Goal: Task Accomplishment & Management: Manage account settings

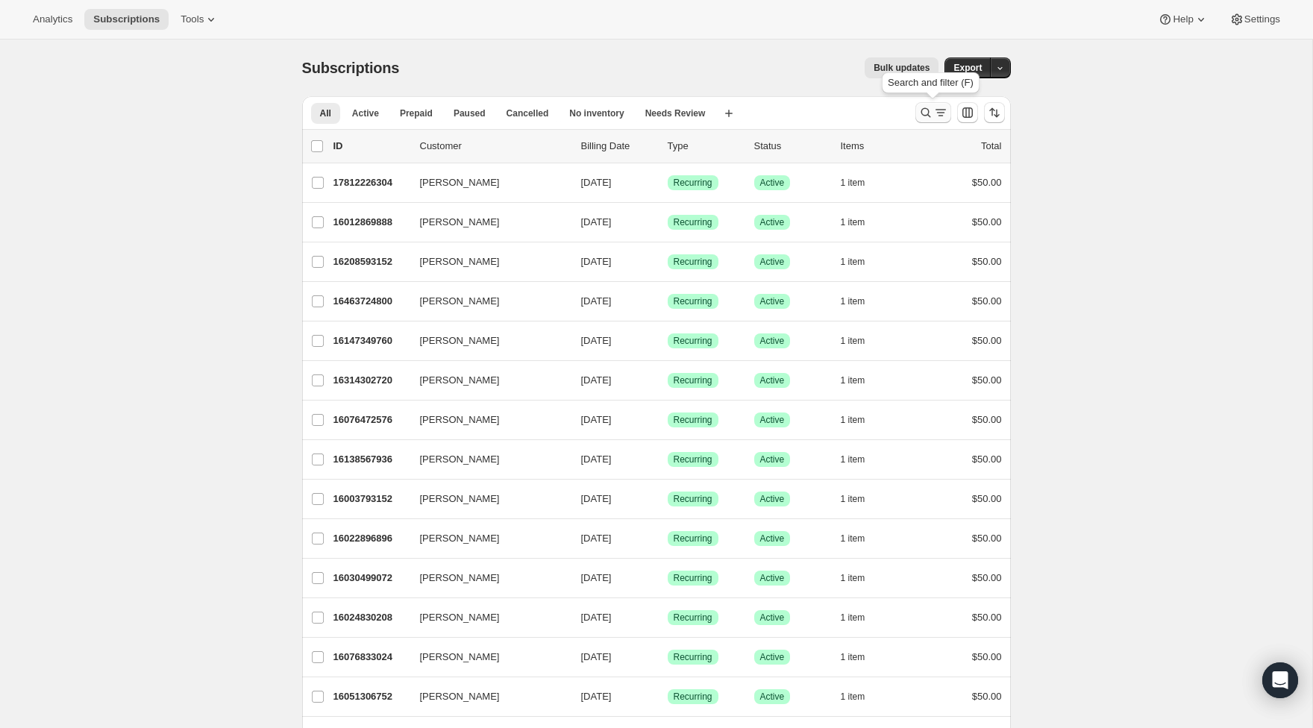
click at [924, 113] on icon "Search and filter results" at bounding box center [925, 112] width 15 height 15
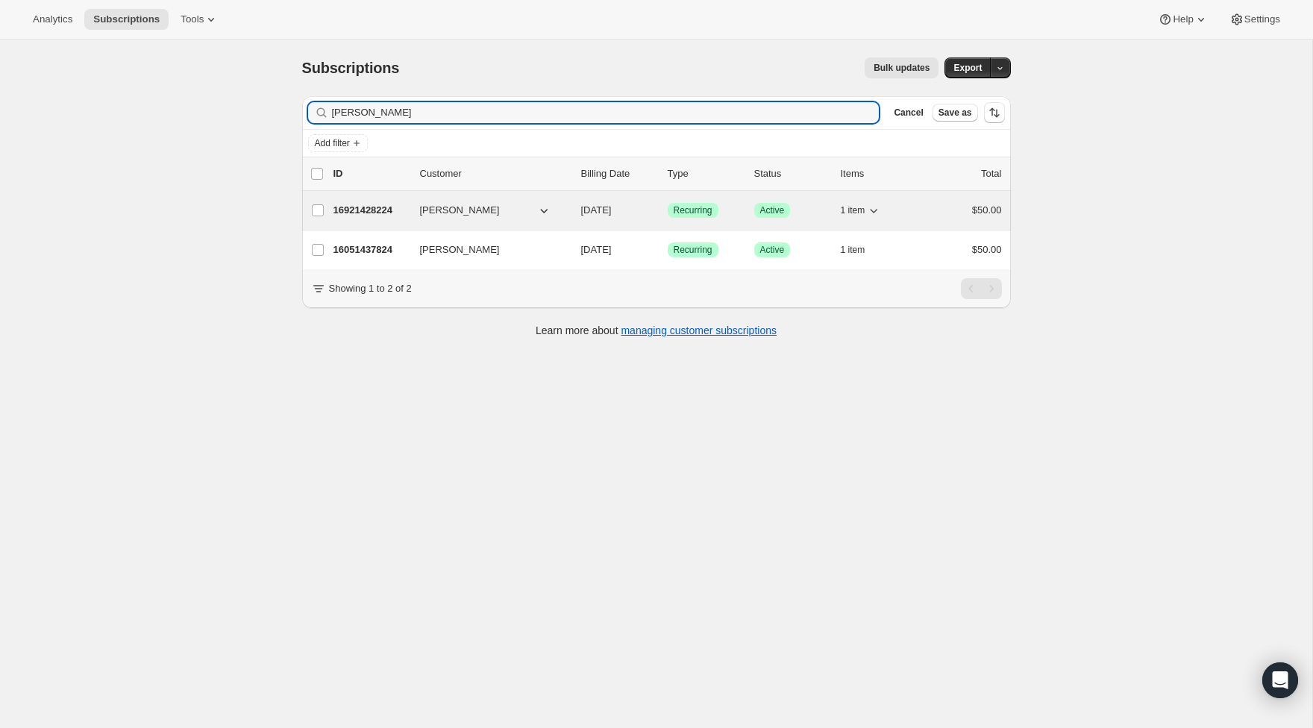
type input "beard"
click at [377, 210] on p "16921428224" at bounding box center [370, 210] width 75 height 15
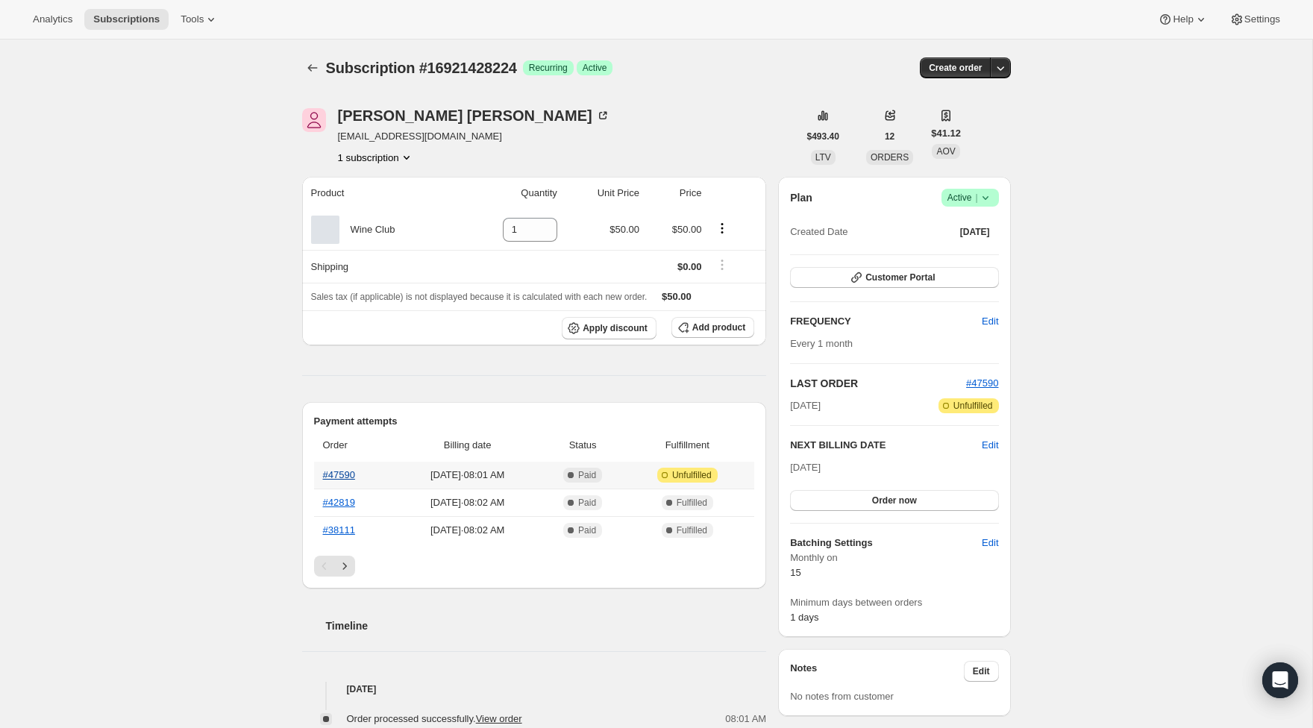
click at [342, 475] on link "#47590" at bounding box center [339, 474] width 32 height 11
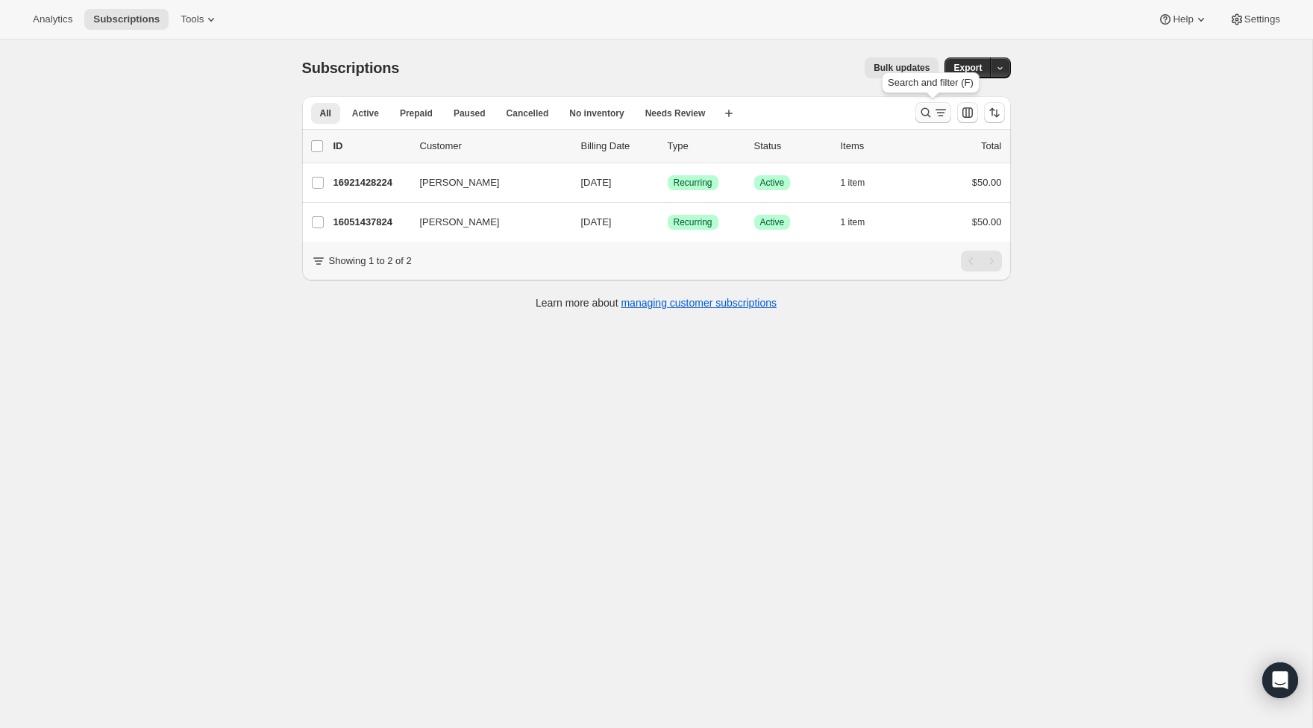
click at [934, 111] on icon "Search and filter results" at bounding box center [940, 112] width 15 height 15
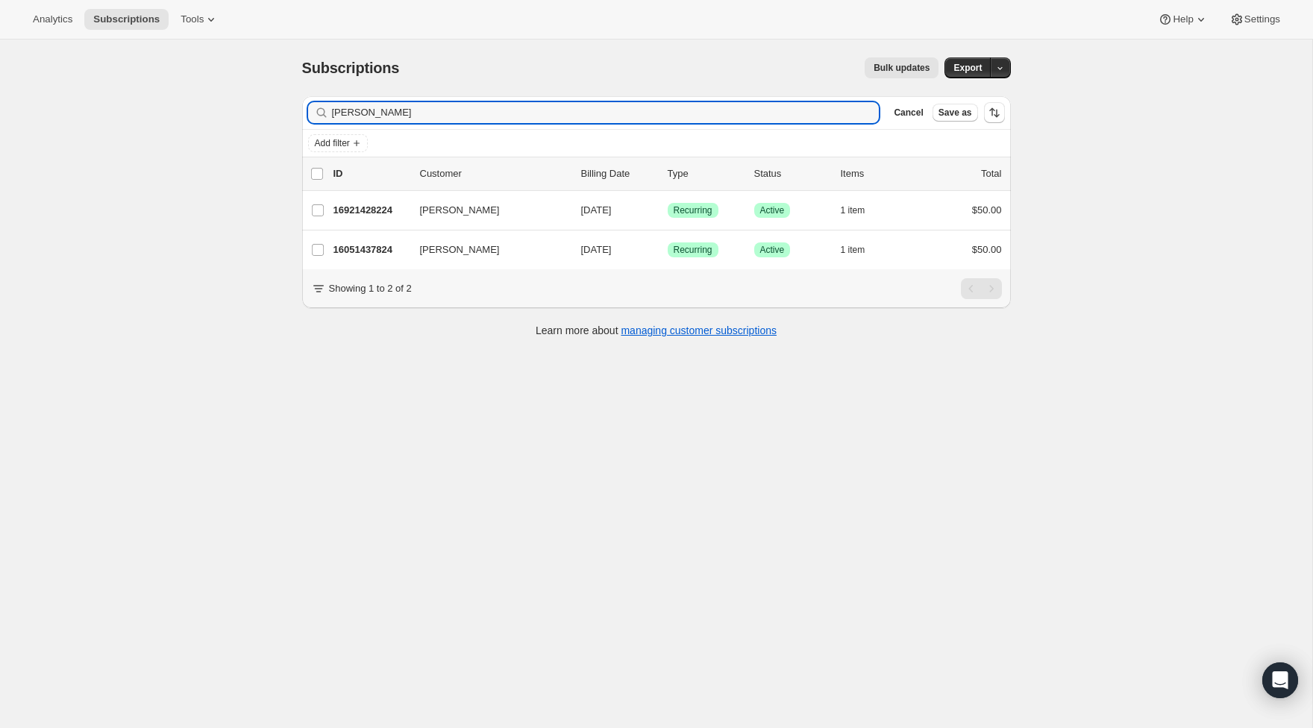
click at [859, 113] on div "beard Clear" at bounding box center [593, 112] width 571 height 21
drag, startPoint x: 792, startPoint y: 113, endPoint x: 395, endPoint y: 93, distance: 398.2
click at [395, 93] on div "Subscriptions. This page is ready Subscriptions Bulk updates More actions Bulk …" at bounding box center [656, 196] width 745 height 313
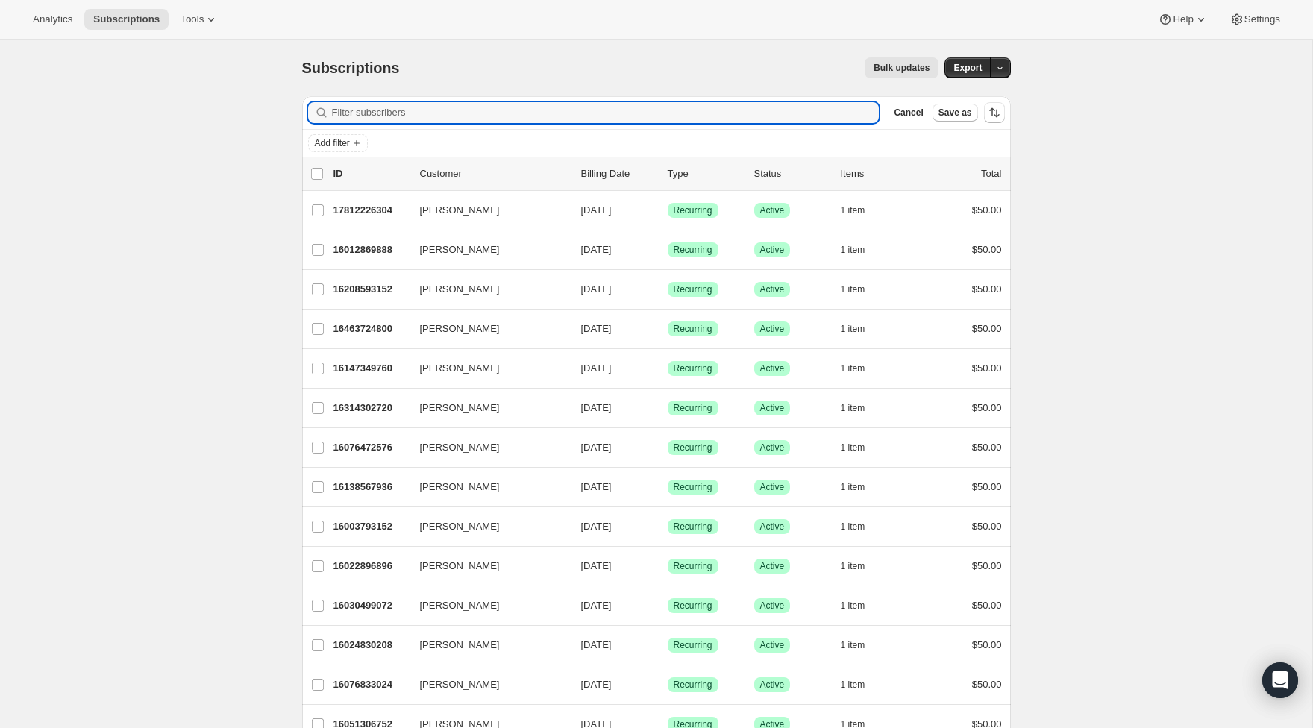
type input "m"
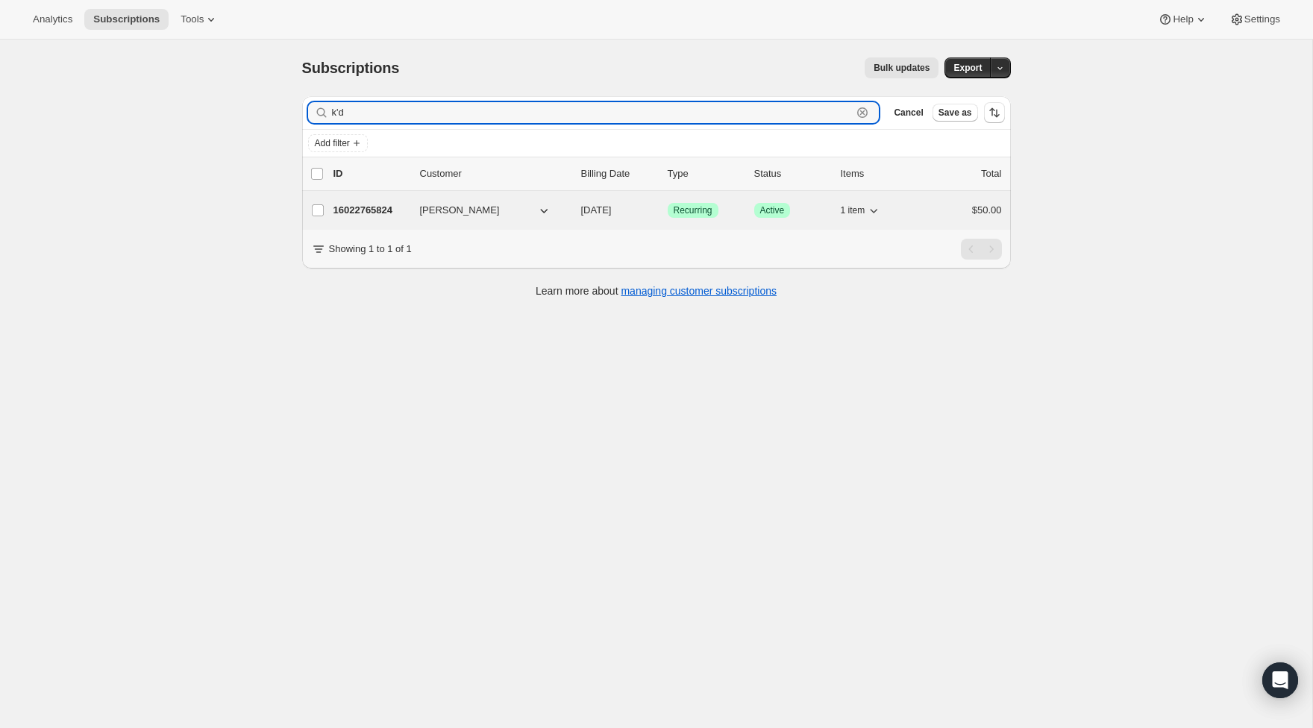
type input "k'd"
click at [401, 205] on p "16022765824" at bounding box center [370, 210] width 75 height 15
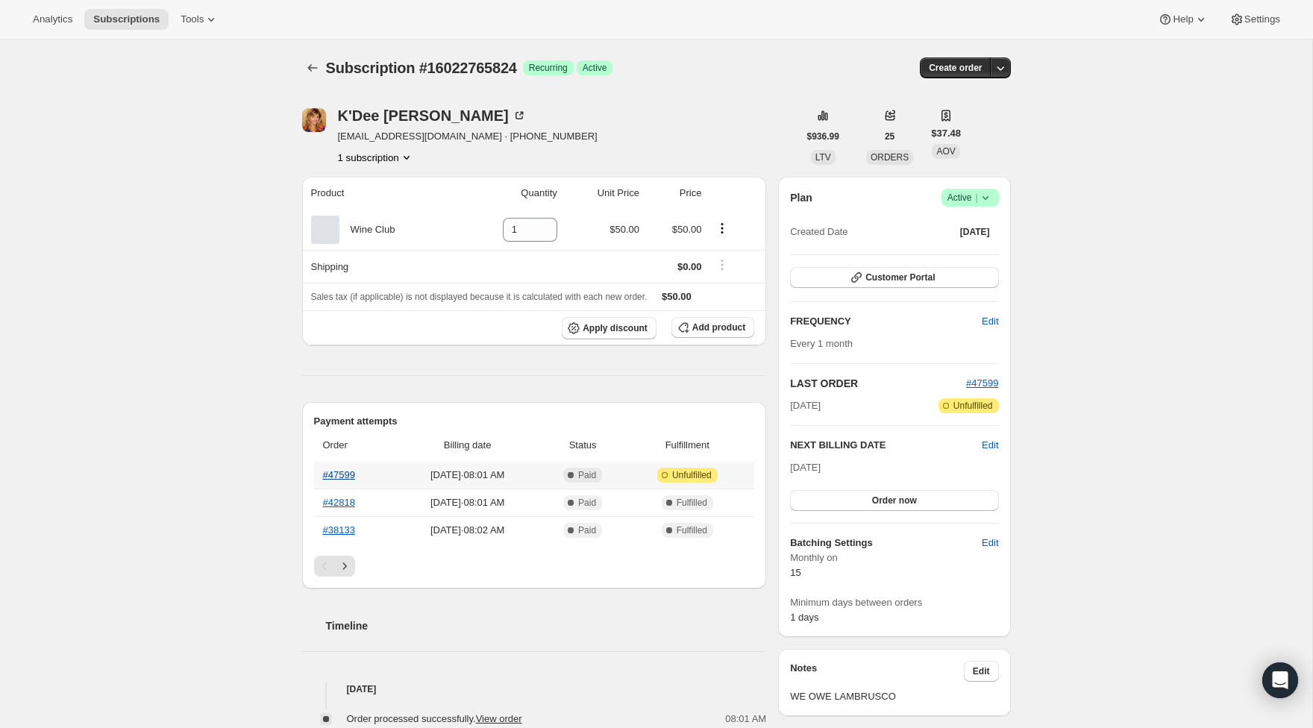
click at [342, 478] on link "#47599" at bounding box center [339, 474] width 32 height 11
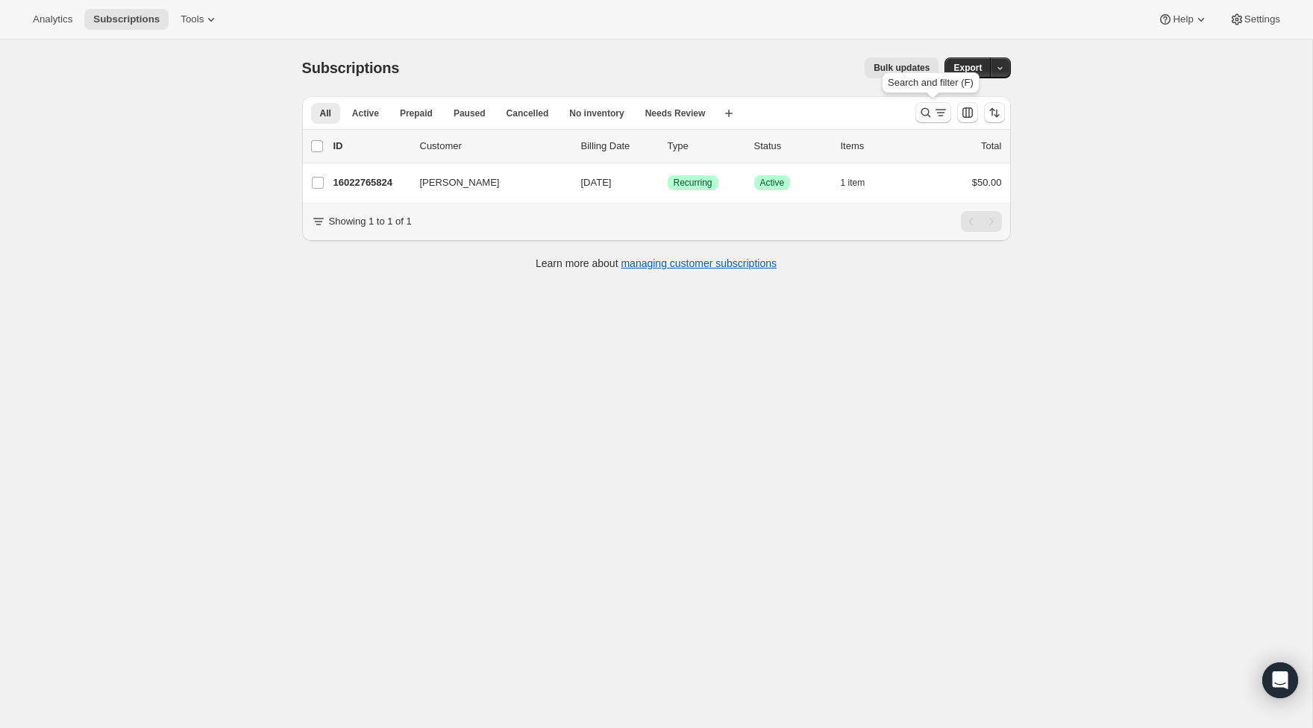
click at [918, 112] on button "Search and filter results" at bounding box center [933, 112] width 36 height 21
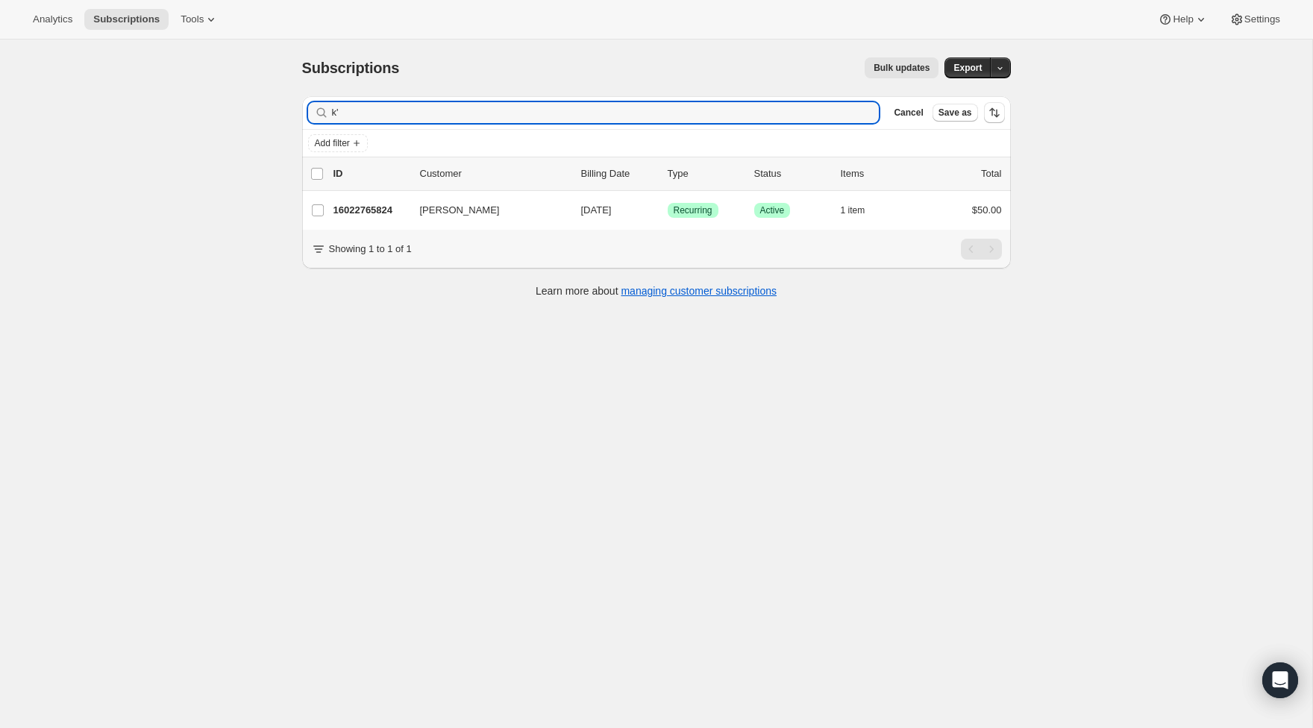
type input "k"
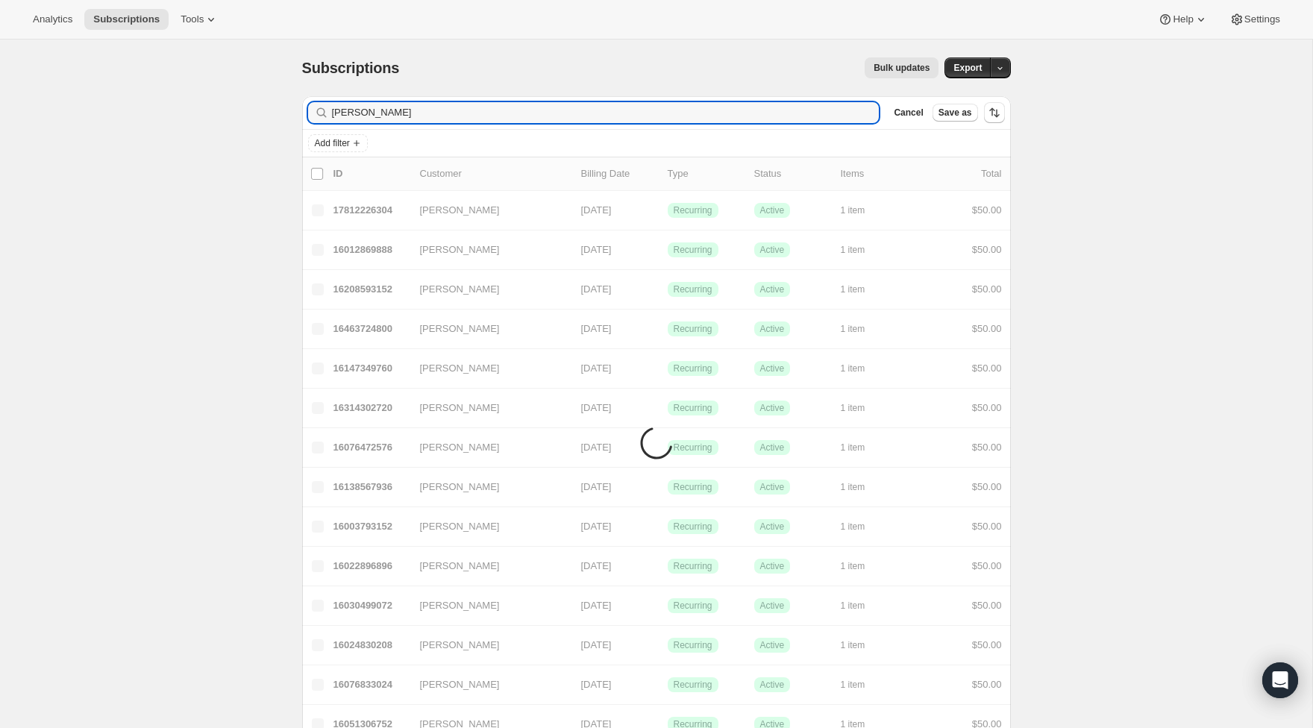
type input "Marisa"
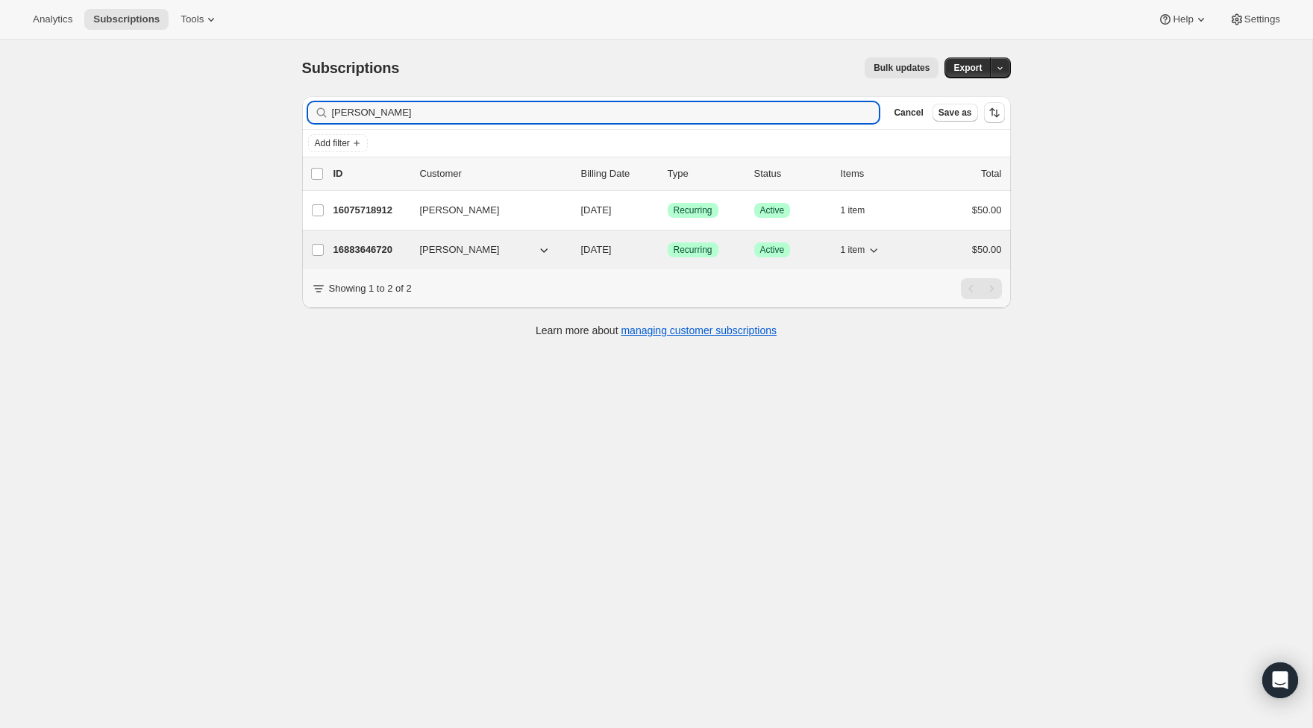
click at [369, 240] on div "16883646720 Marisa Alsalam 10/15/2025 Success Recurring Success Active 1 item $…" at bounding box center [667, 249] width 668 height 21
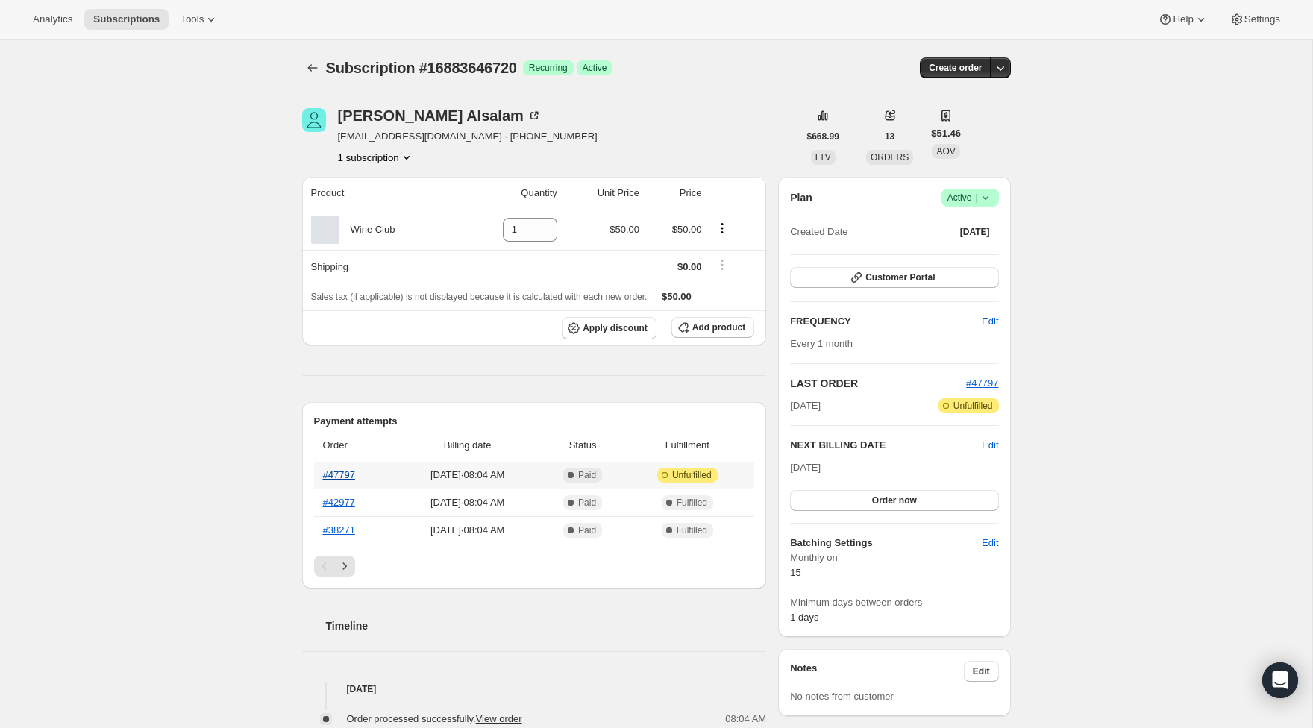
click at [351, 472] on link "#47797" at bounding box center [339, 474] width 32 height 11
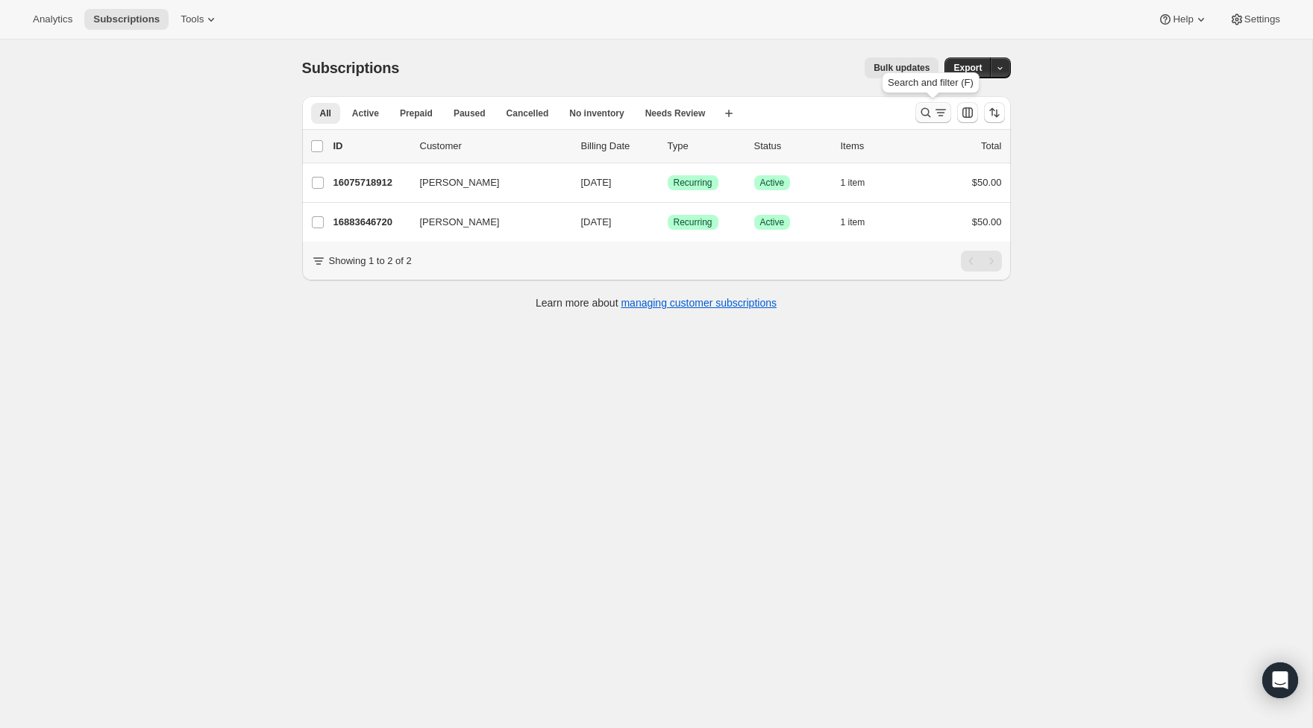
click at [943, 112] on icon "Search and filter results" at bounding box center [940, 112] width 15 height 15
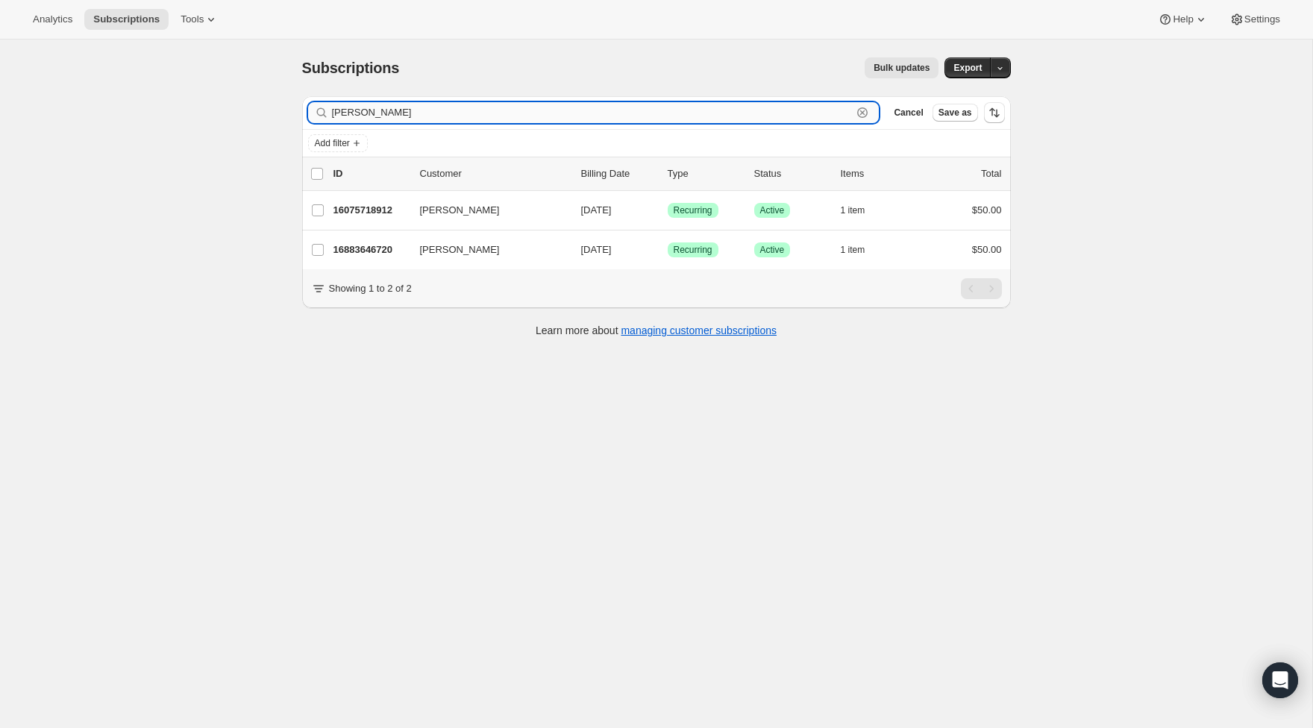
click at [856, 113] on icon "button" at bounding box center [862, 112] width 15 height 15
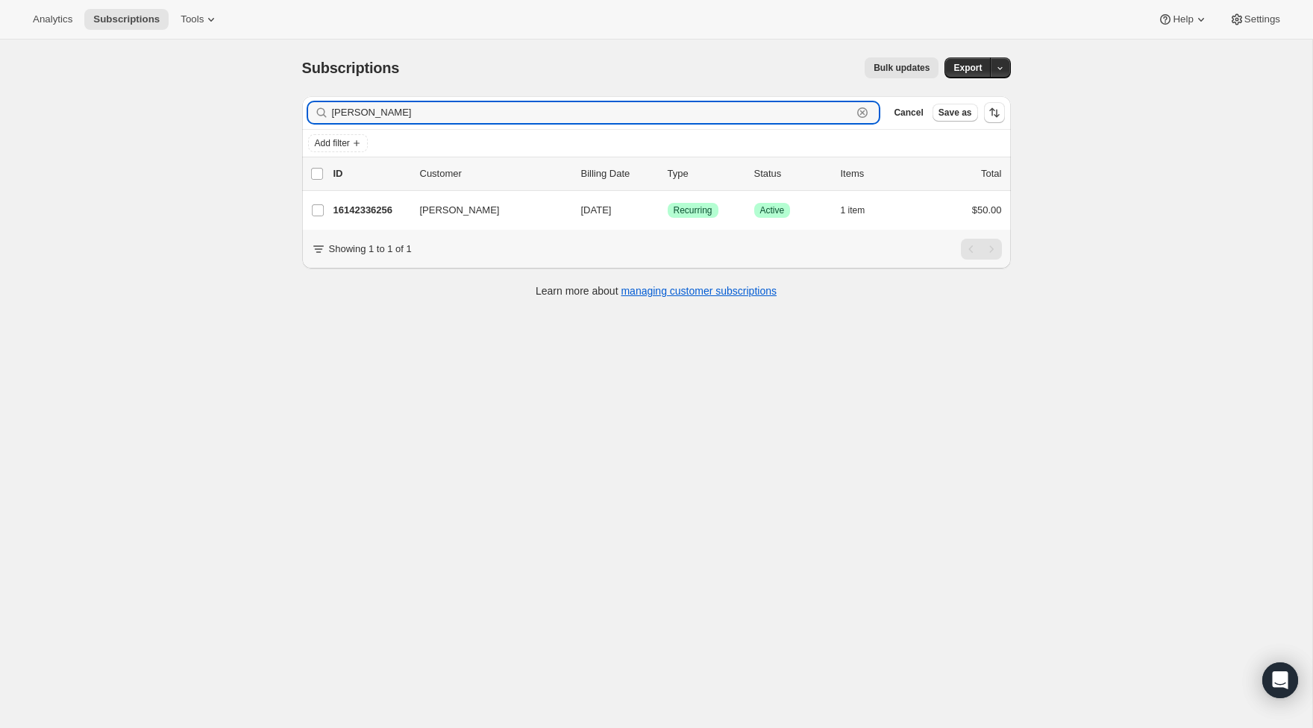
scroll to position [2, 0]
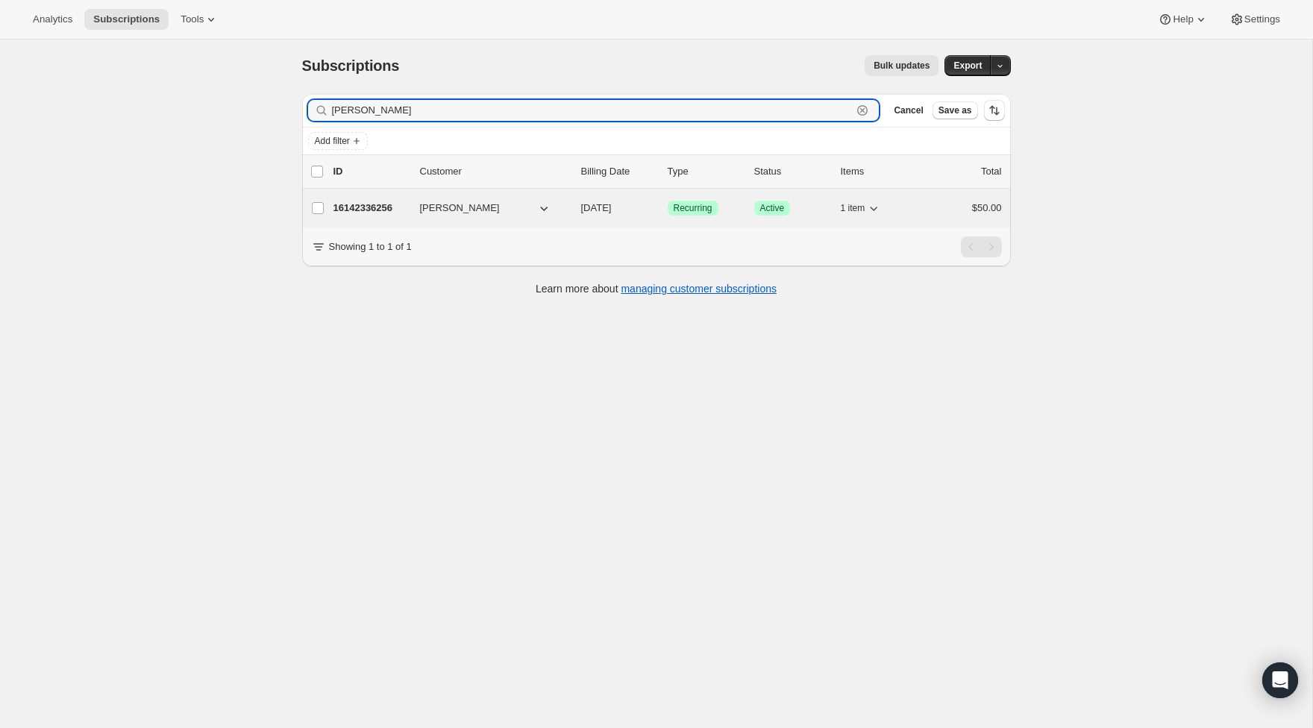
type input "mancini"
click at [387, 209] on p "16142336256" at bounding box center [370, 208] width 75 height 15
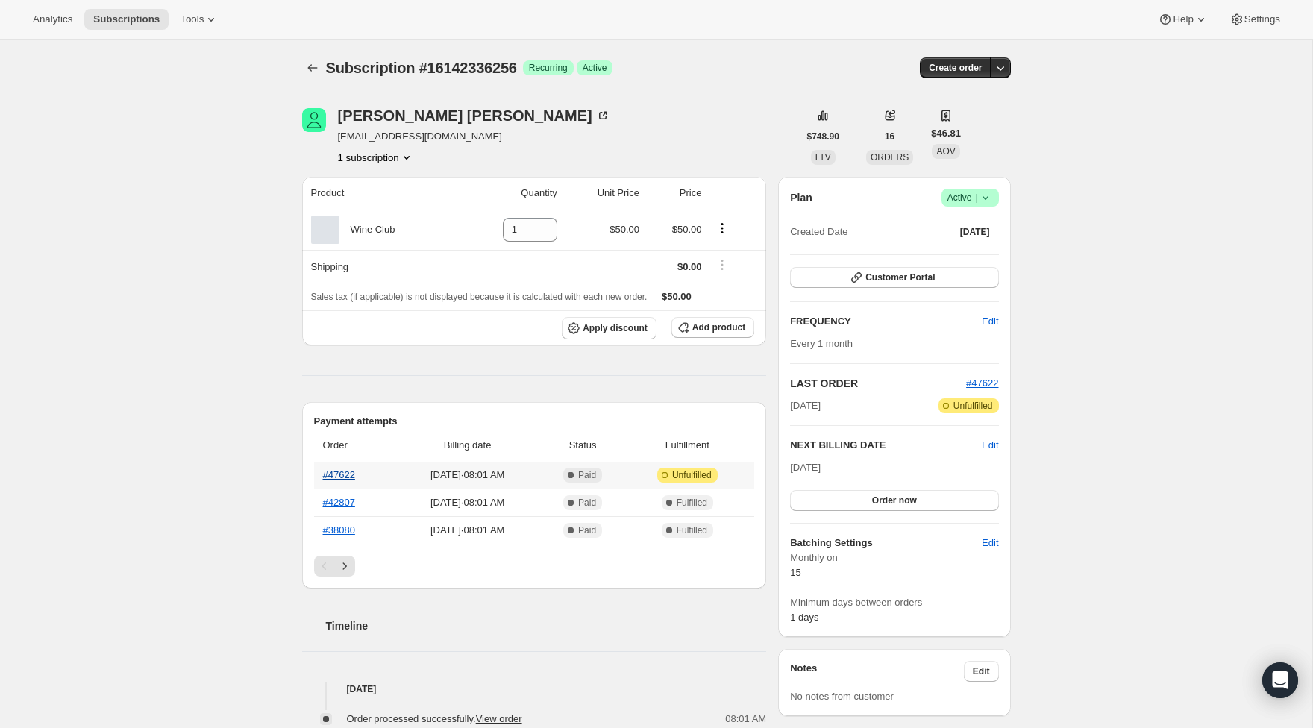
click at [328, 473] on link "#47622" at bounding box center [339, 474] width 32 height 11
click at [313, 62] on icon "Subscriptions" at bounding box center [312, 67] width 15 height 15
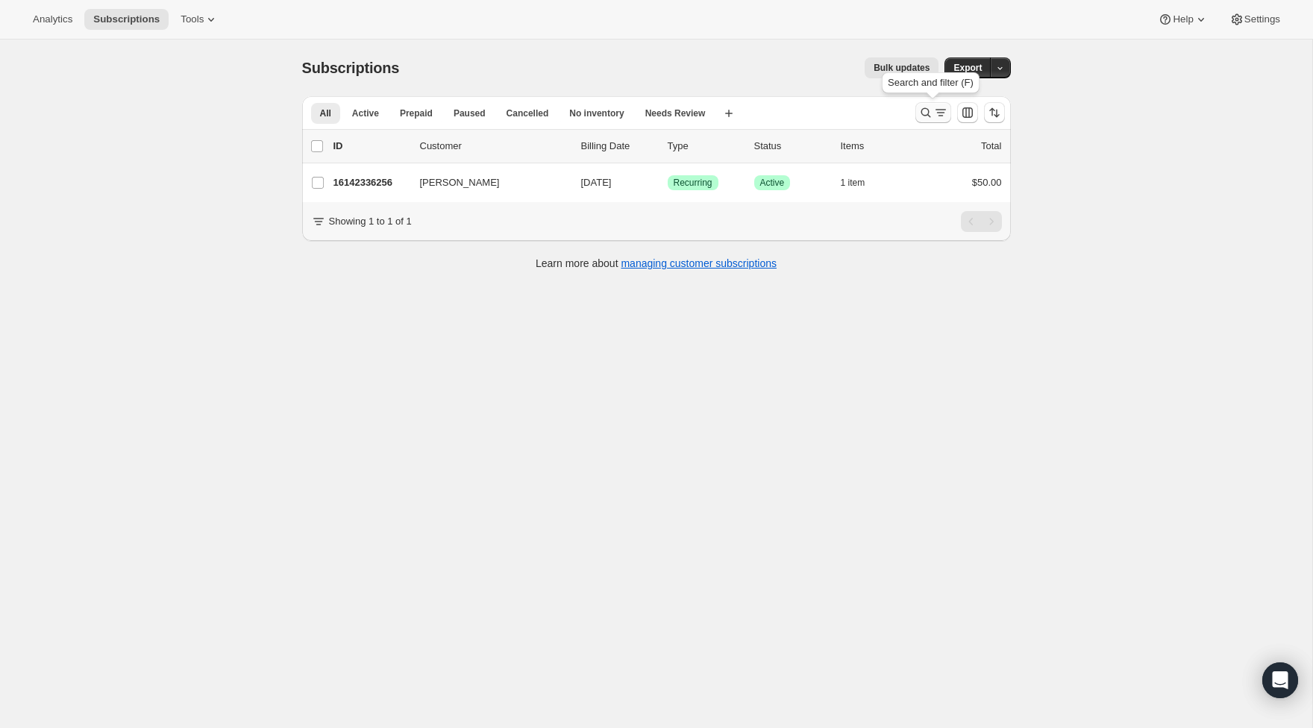
click at [938, 116] on icon "Search and filter results" at bounding box center [940, 112] width 15 height 15
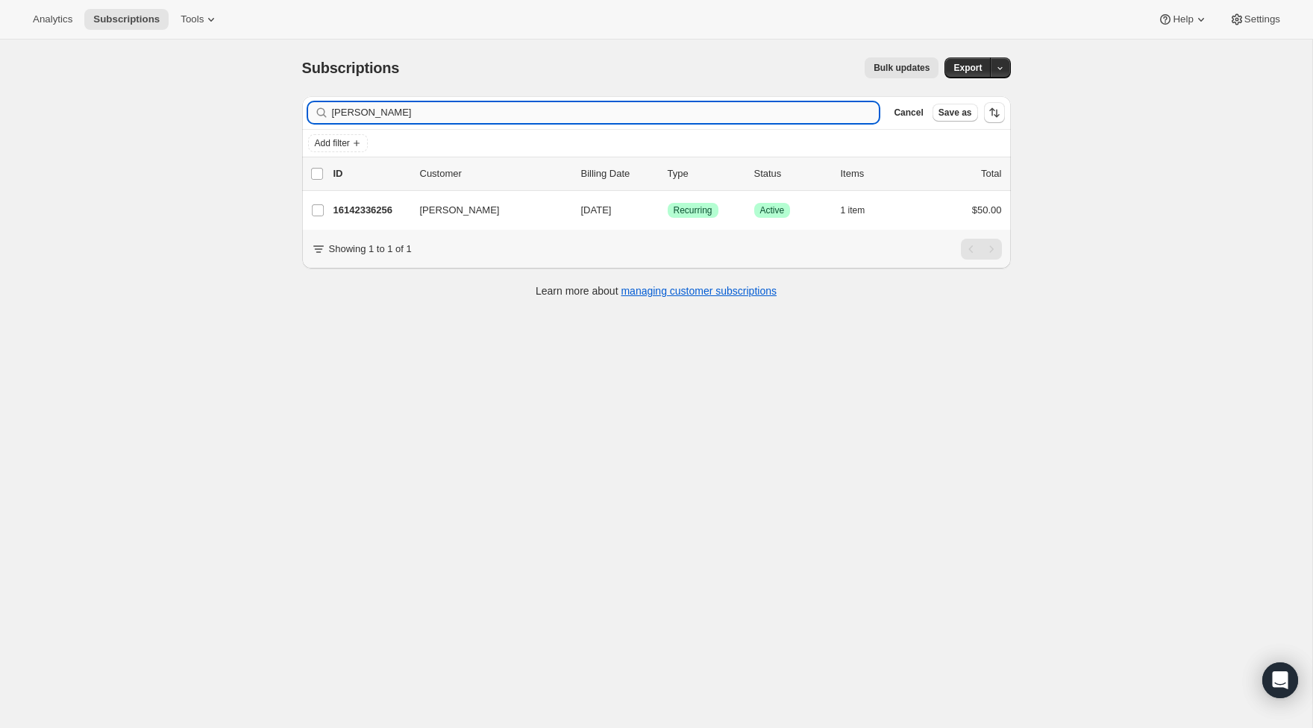
click at [663, 105] on input "mancini" at bounding box center [606, 112] width 548 height 21
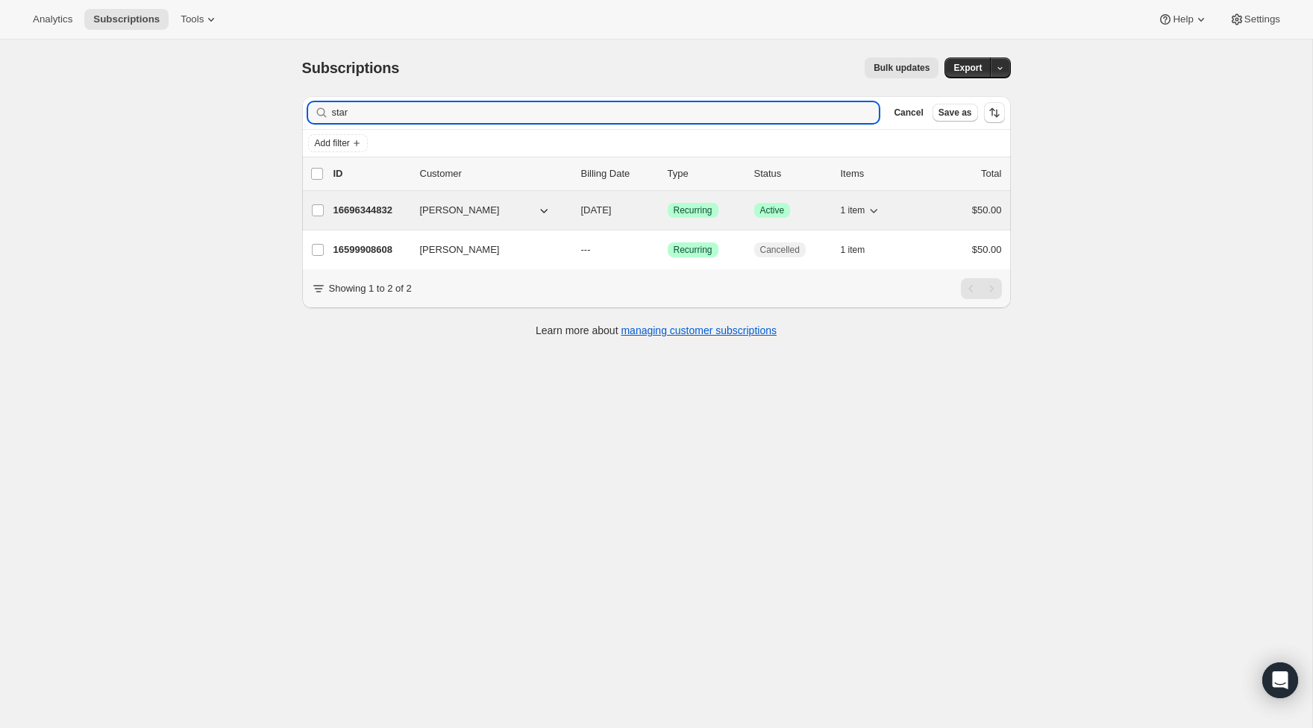
type input "star"
click at [383, 204] on p "16696344832" at bounding box center [370, 210] width 75 height 15
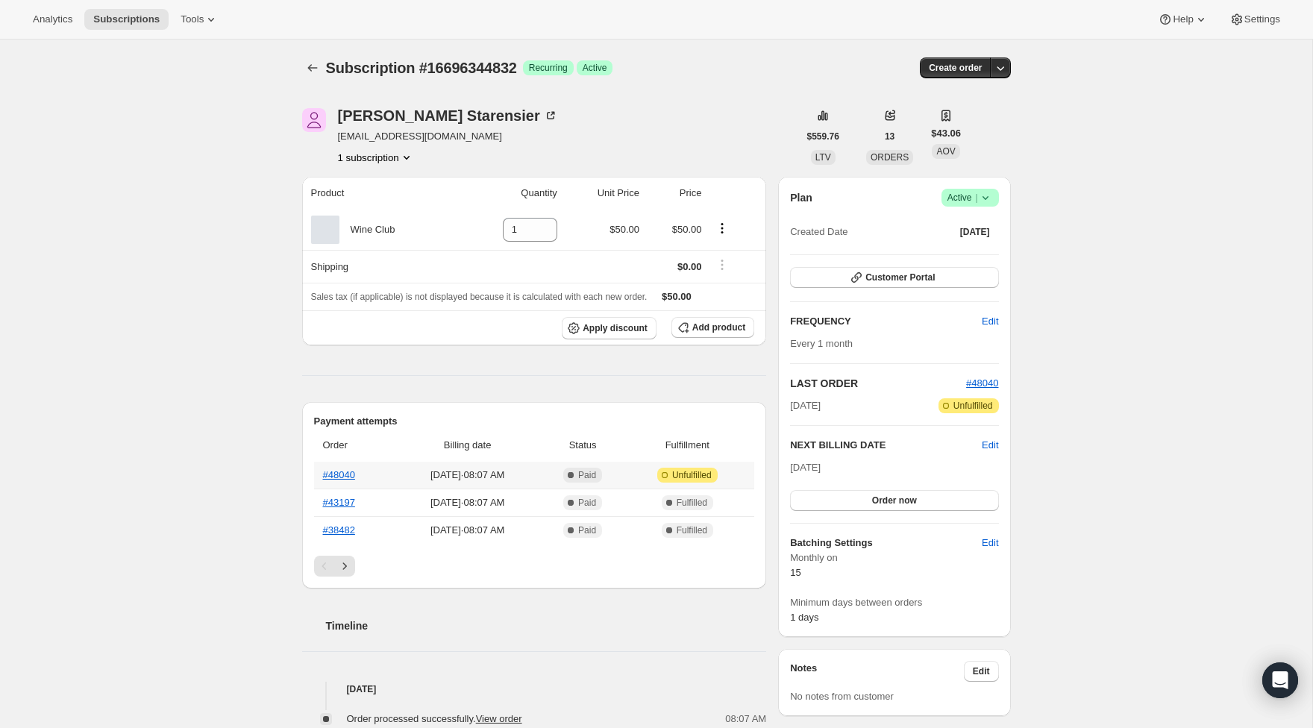
click at [341, 481] on th "#48040" at bounding box center [354, 475] width 81 height 27
click at [339, 480] on link "#48040" at bounding box center [339, 474] width 32 height 11
click at [315, 75] on icon "Subscriptions" at bounding box center [312, 67] width 15 height 15
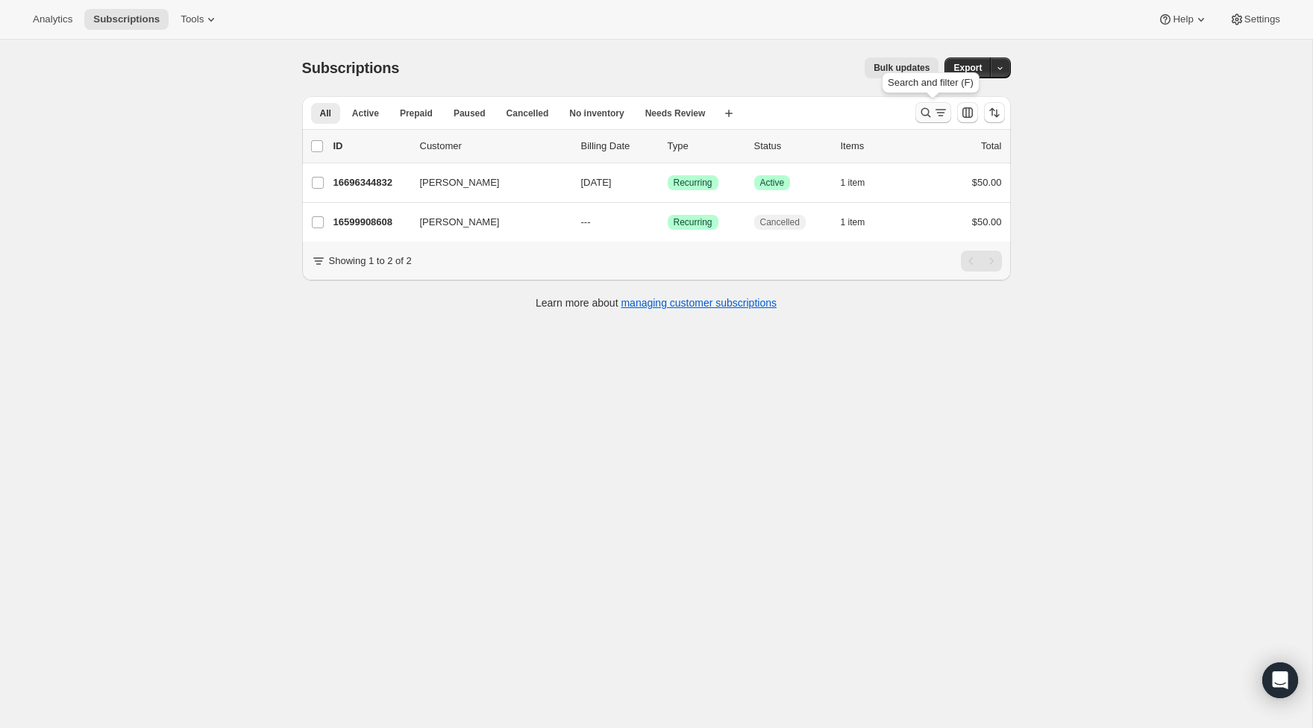
click at [927, 111] on icon "Search and filter results" at bounding box center [925, 112] width 15 height 15
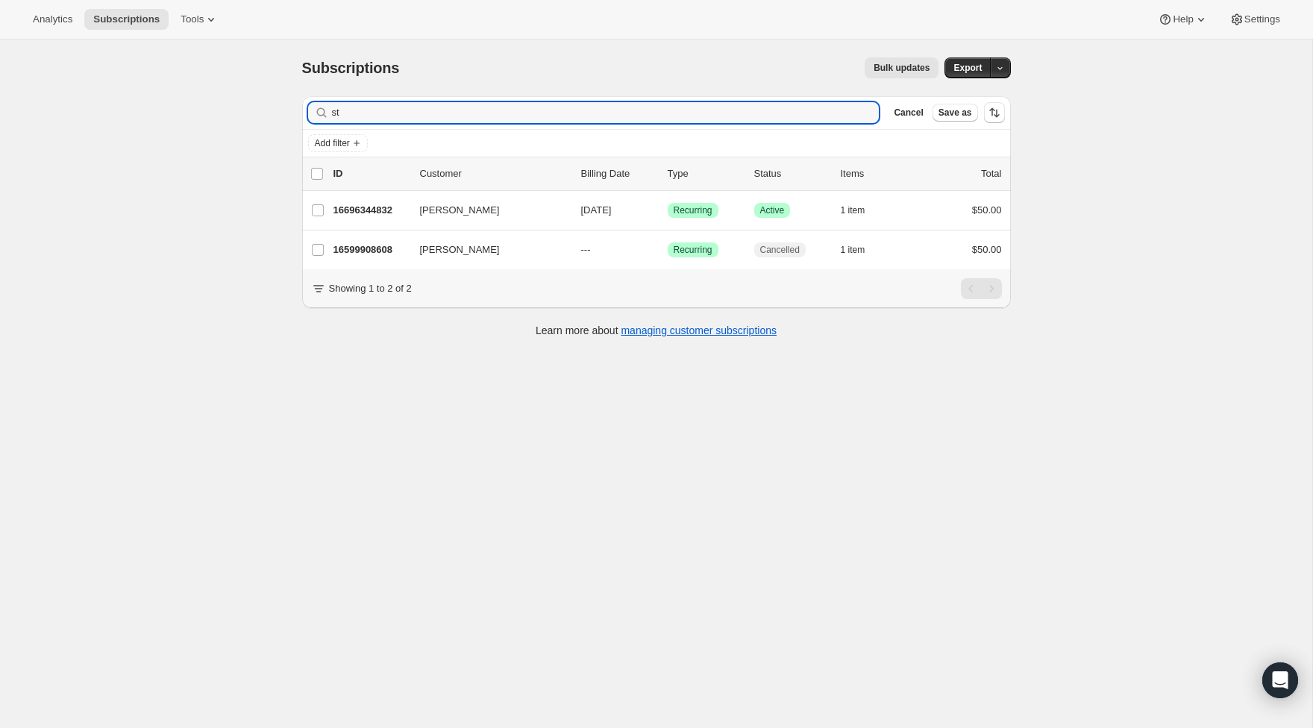
type input "s"
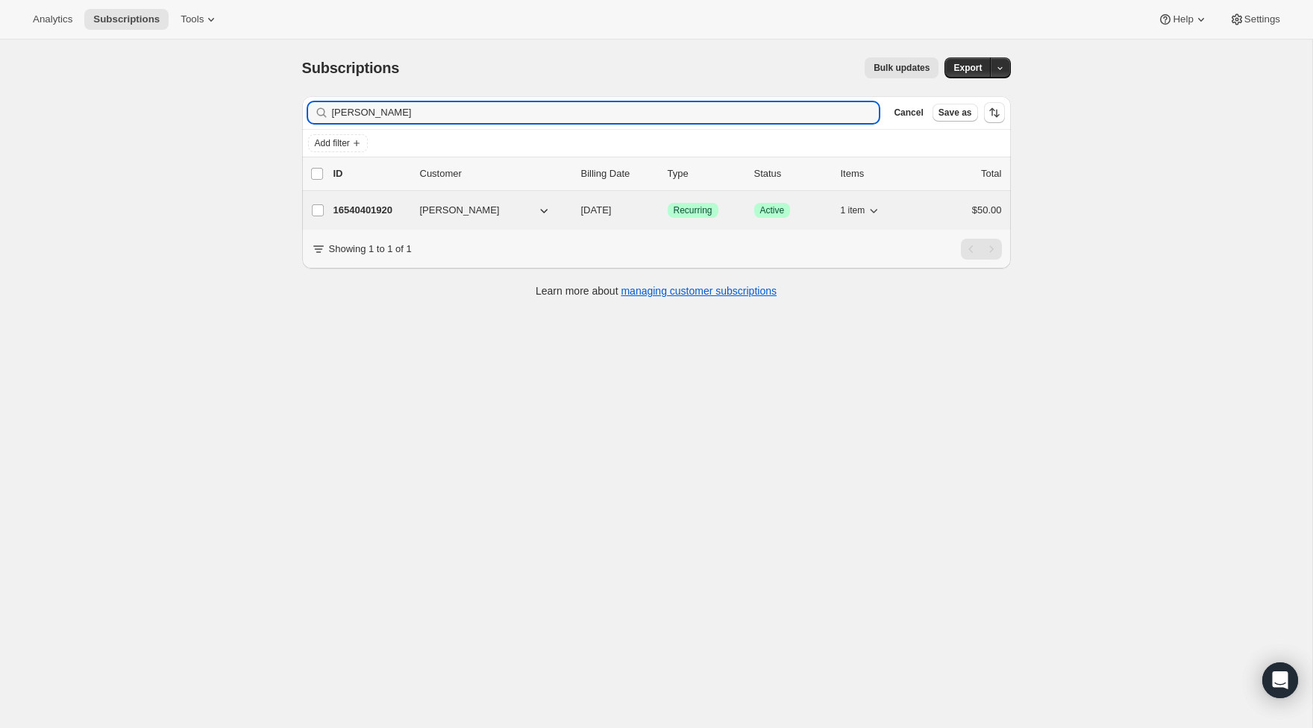
type input "[PERSON_NAME]"
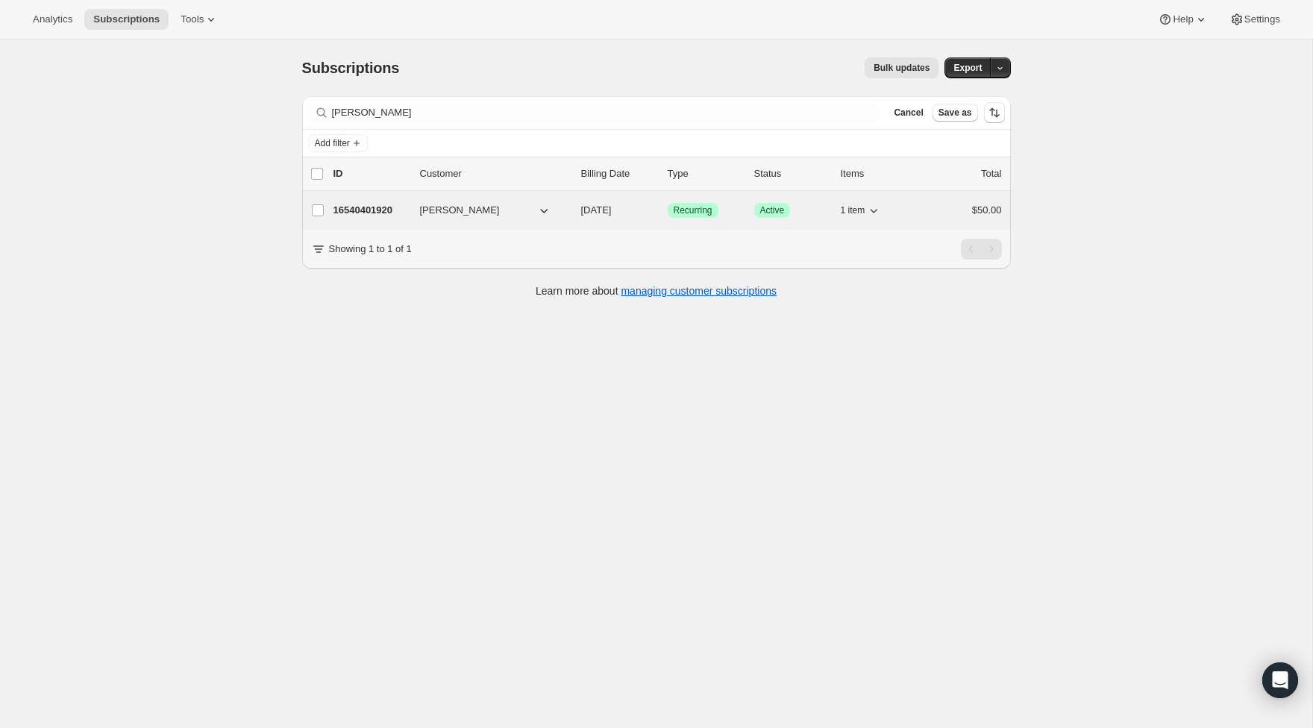
click at [400, 211] on p "16540401920" at bounding box center [370, 210] width 75 height 15
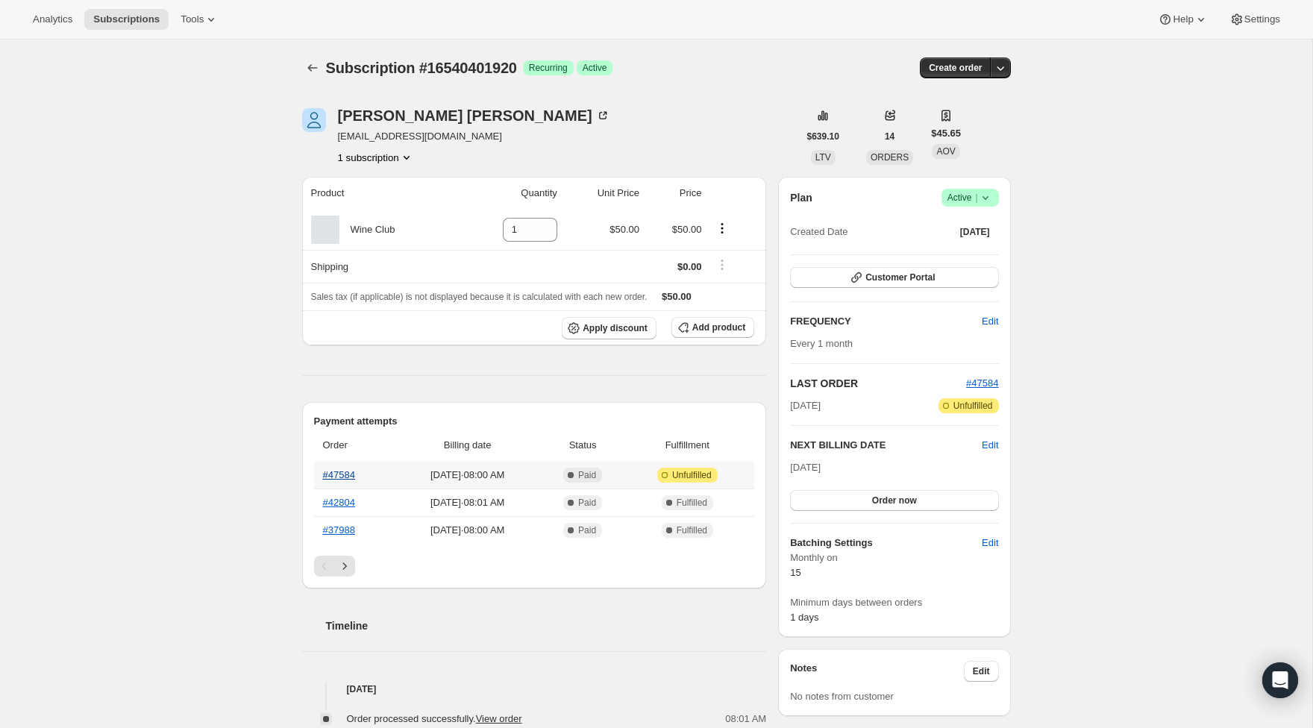
click at [342, 473] on link "#47584" at bounding box center [339, 474] width 32 height 11
click at [307, 66] on icon "Subscriptions" at bounding box center [312, 67] width 15 height 15
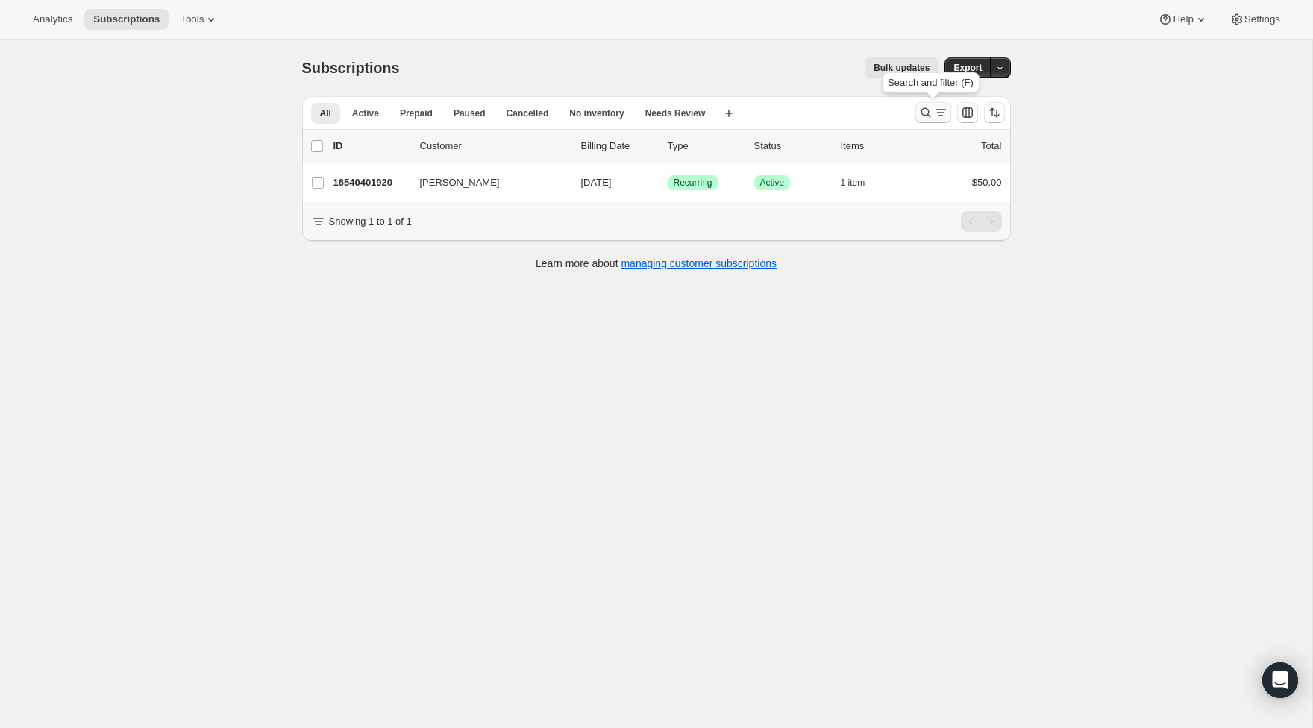
click at [928, 107] on icon "Search and filter results" at bounding box center [925, 112] width 15 height 15
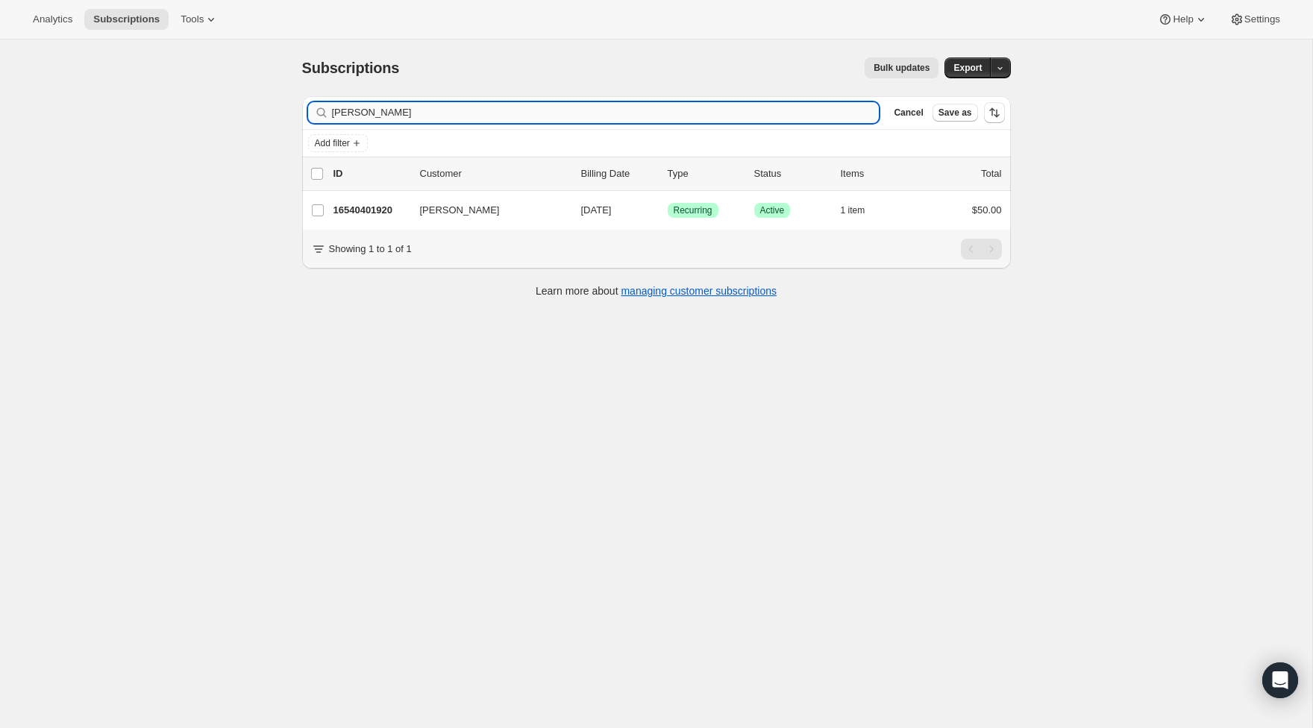
click at [821, 115] on input "[PERSON_NAME]" at bounding box center [606, 112] width 548 height 21
click at [821, 114] on input "[PERSON_NAME]" at bounding box center [606, 112] width 548 height 21
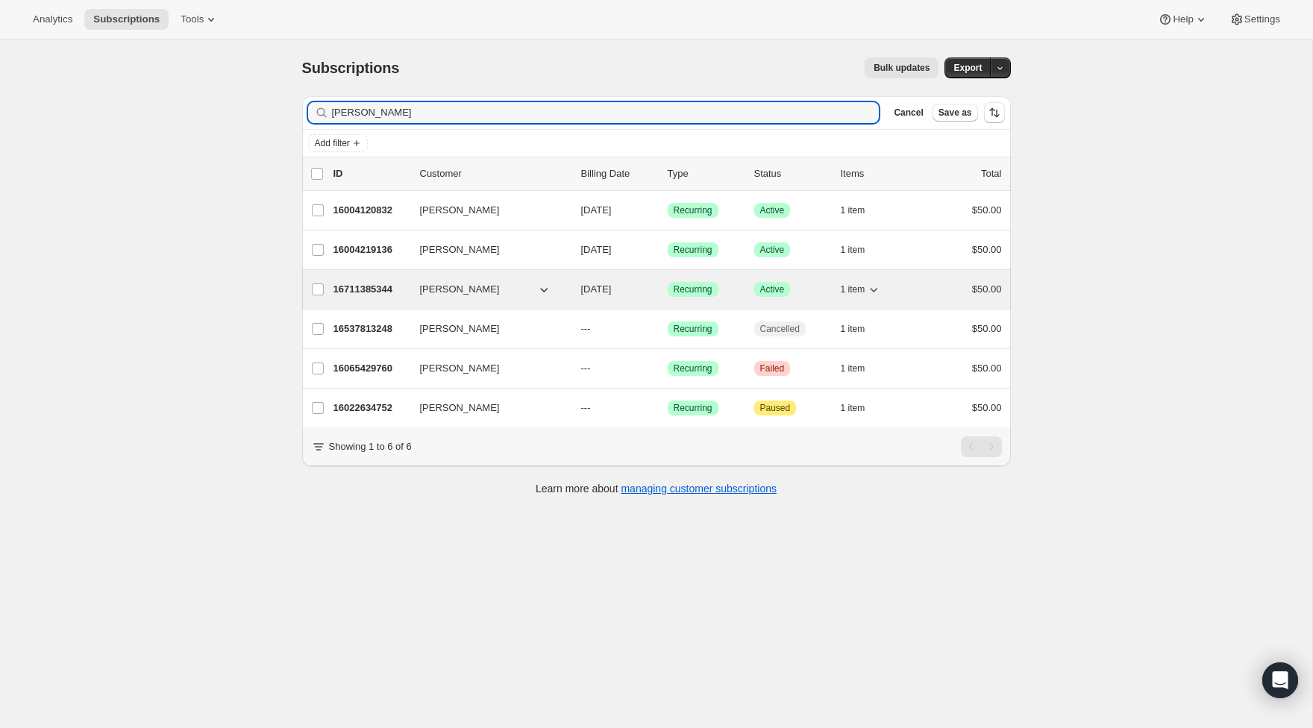
type input "[PERSON_NAME]"
click at [384, 291] on p "16711385344" at bounding box center [370, 289] width 75 height 15
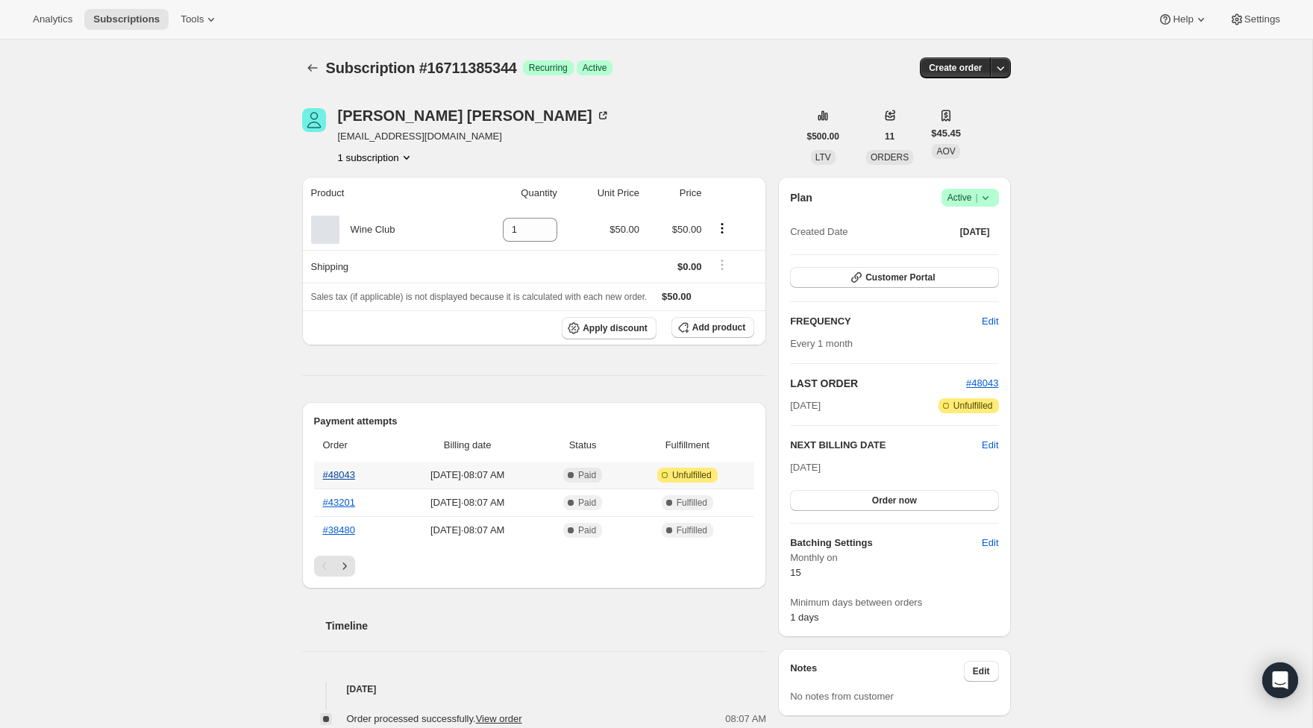
click at [338, 472] on link "#48043" at bounding box center [339, 474] width 32 height 11
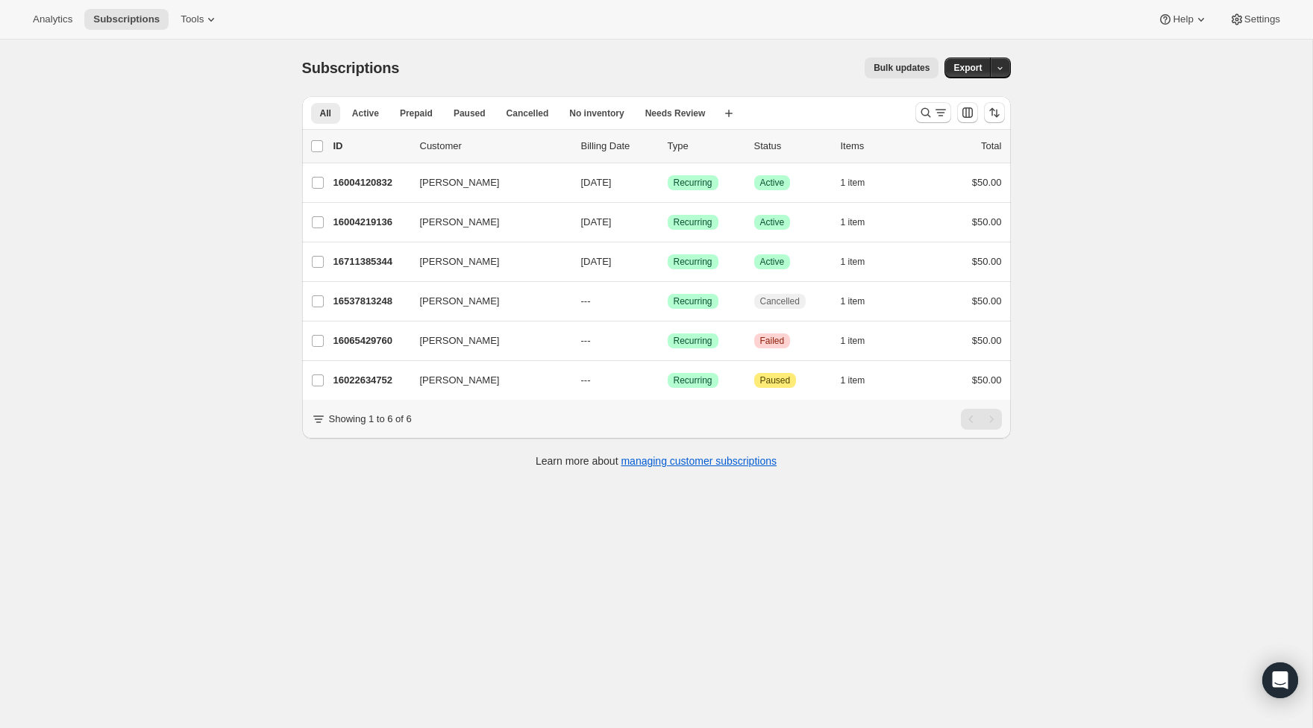
scroll to position [4, 0]
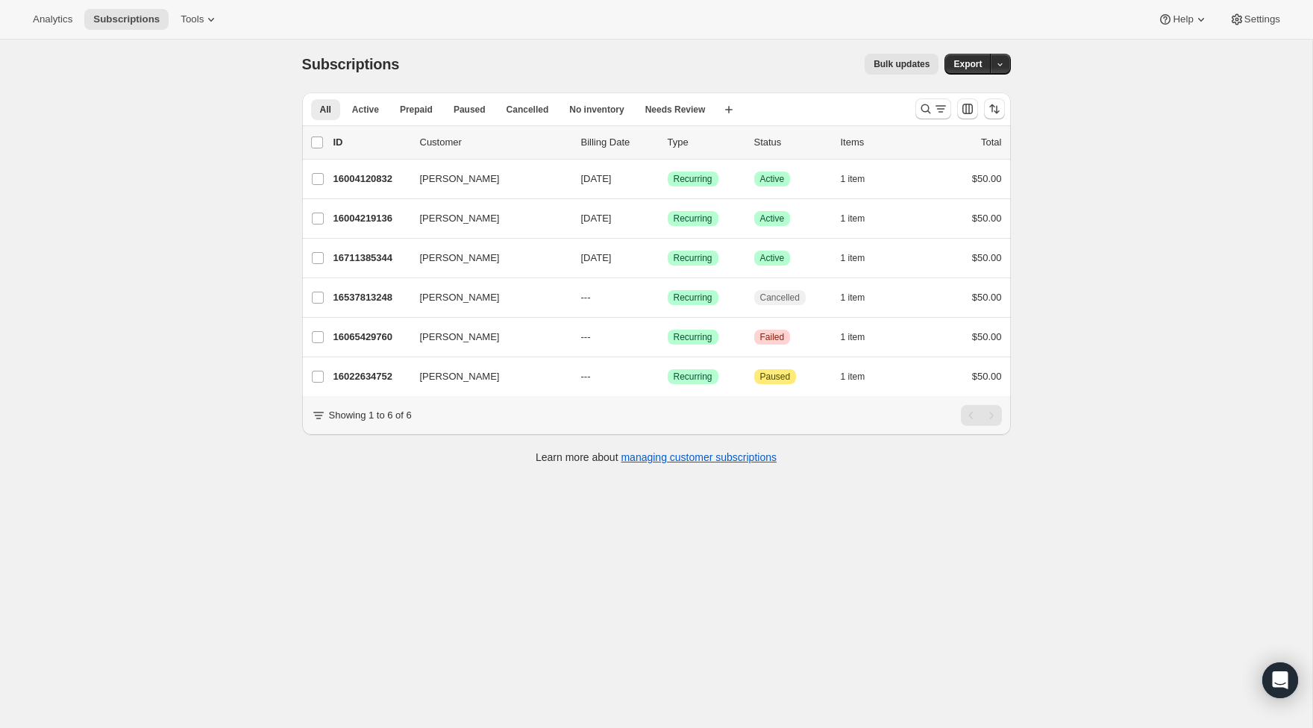
click at [913, 99] on div at bounding box center [959, 109] width 101 height 30
click at [915, 105] on button "Search and filter results" at bounding box center [933, 108] width 36 height 21
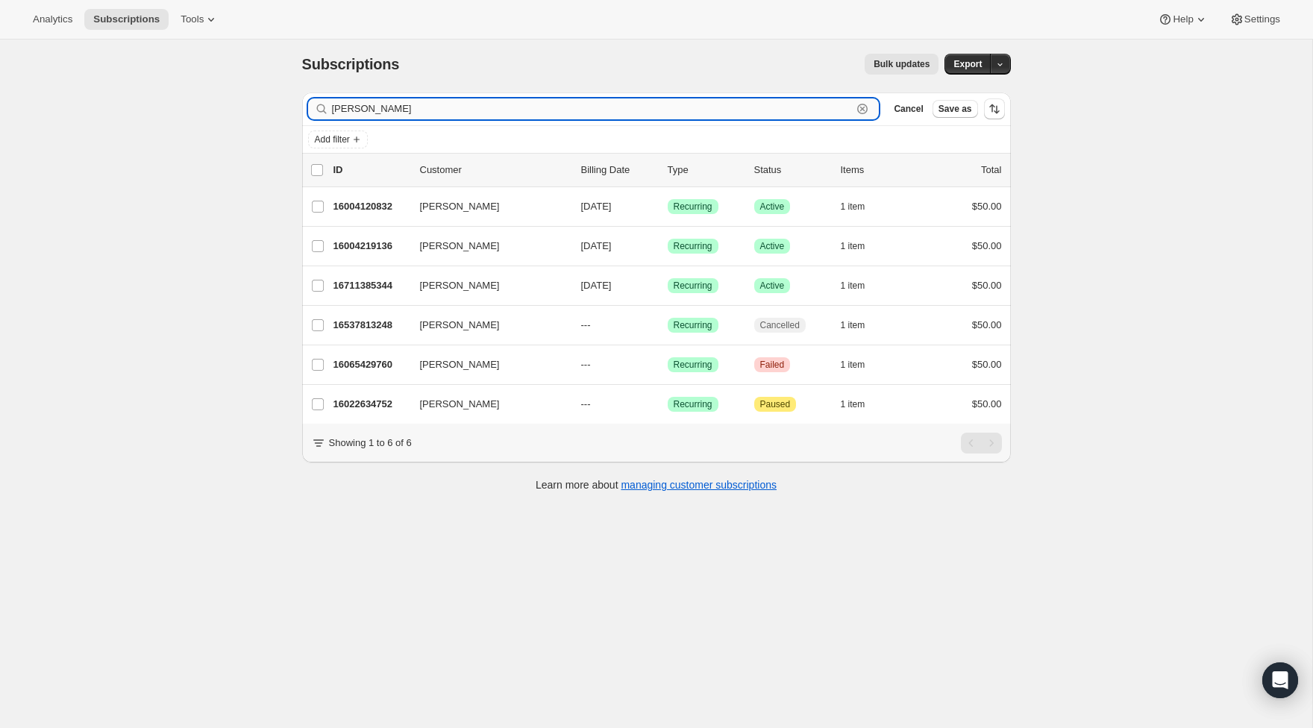
click at [862, 108] on icon "button" at bounding box center [862, 109] width 5 height 5
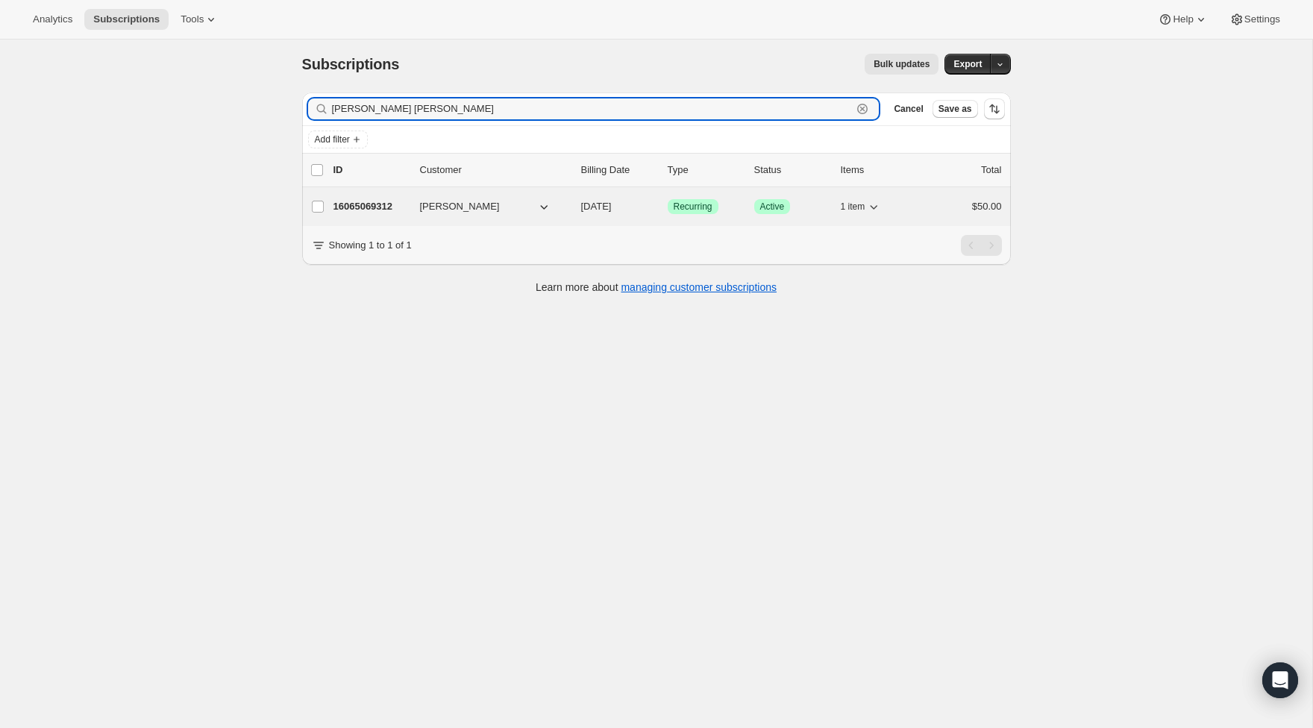
type input "Nicole hal"
click at [395, 201] on p "16065069312" at bounding box center [370, 206] width 75 height 15
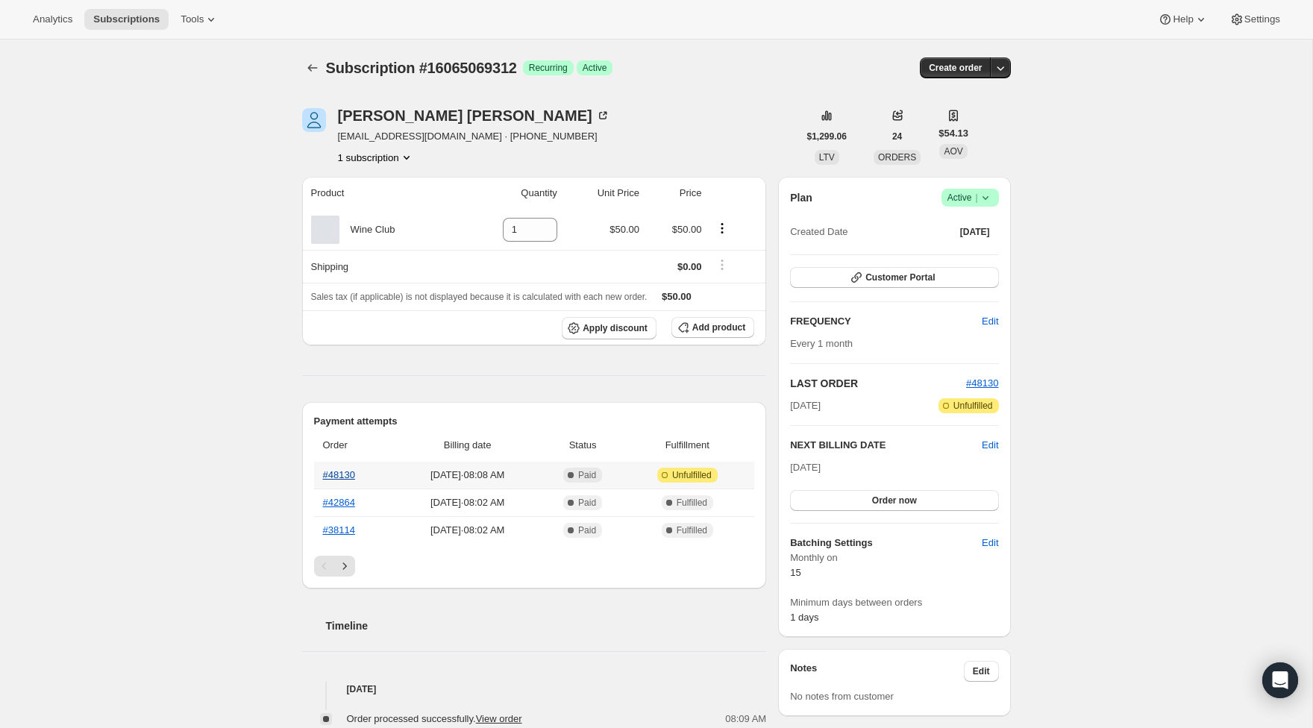
click at [341, 480] on link "#48130" at bounding box center [339, 474] width 32 height 11
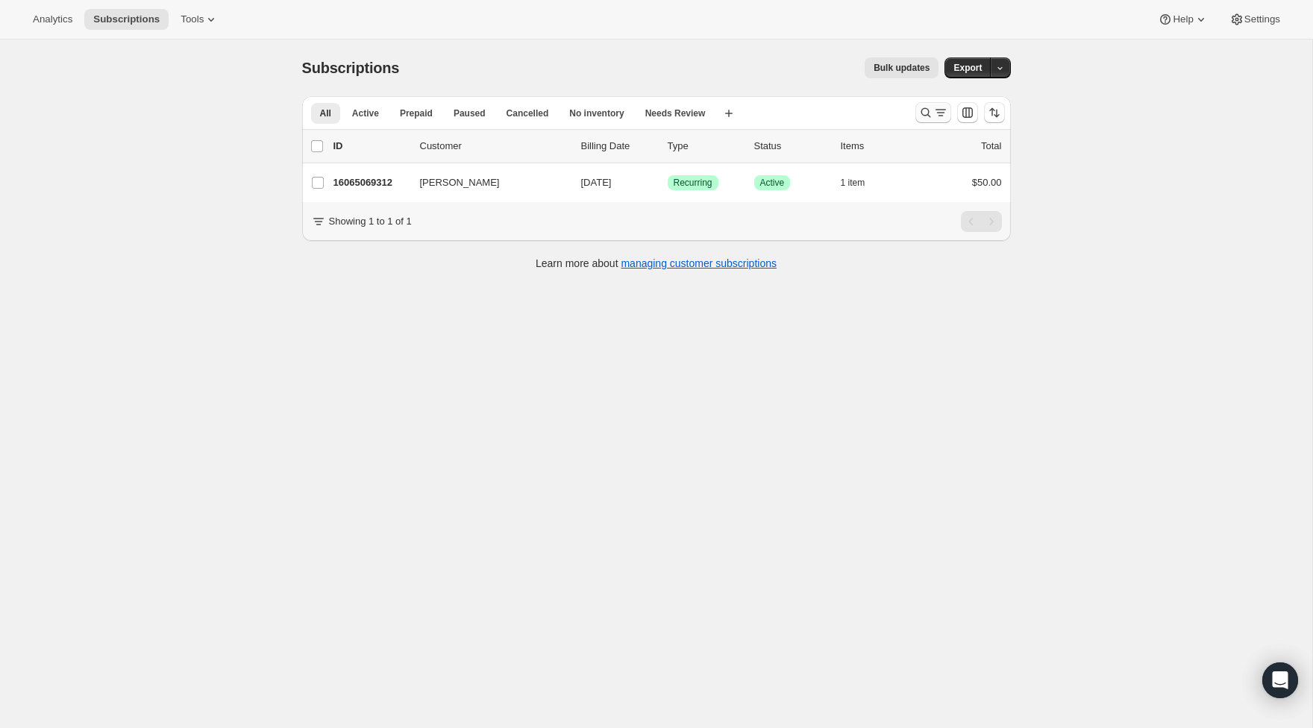
scroll to position [1, 0]
click at [918, 116] on icon "Search and filter results" at bounding box center [925, 111] width 15 height 15
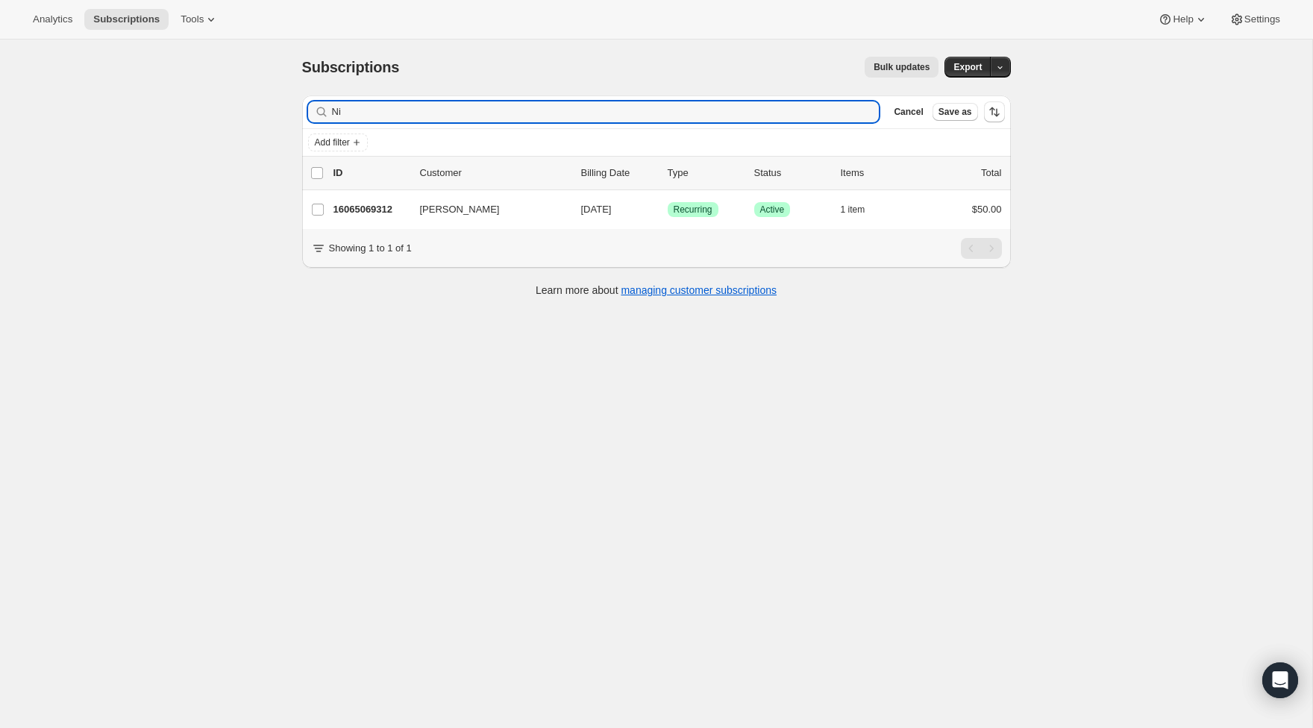
type input "N"
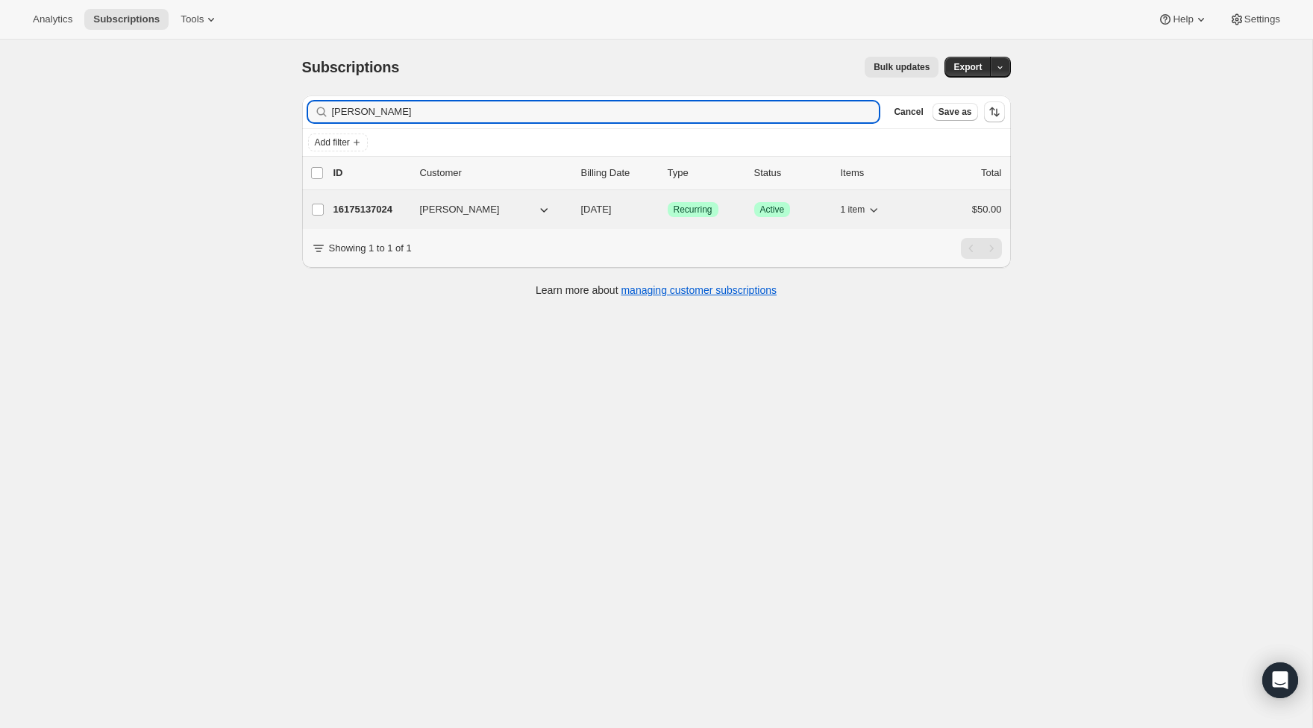
type input "[PERSON_NAME]"
click at [400, 218] on div "16175137024 Kathryn Francis 10/15/2025 Success Recurring Success Active 1 item …" at bounding box center [667, 209] width 668 height 21
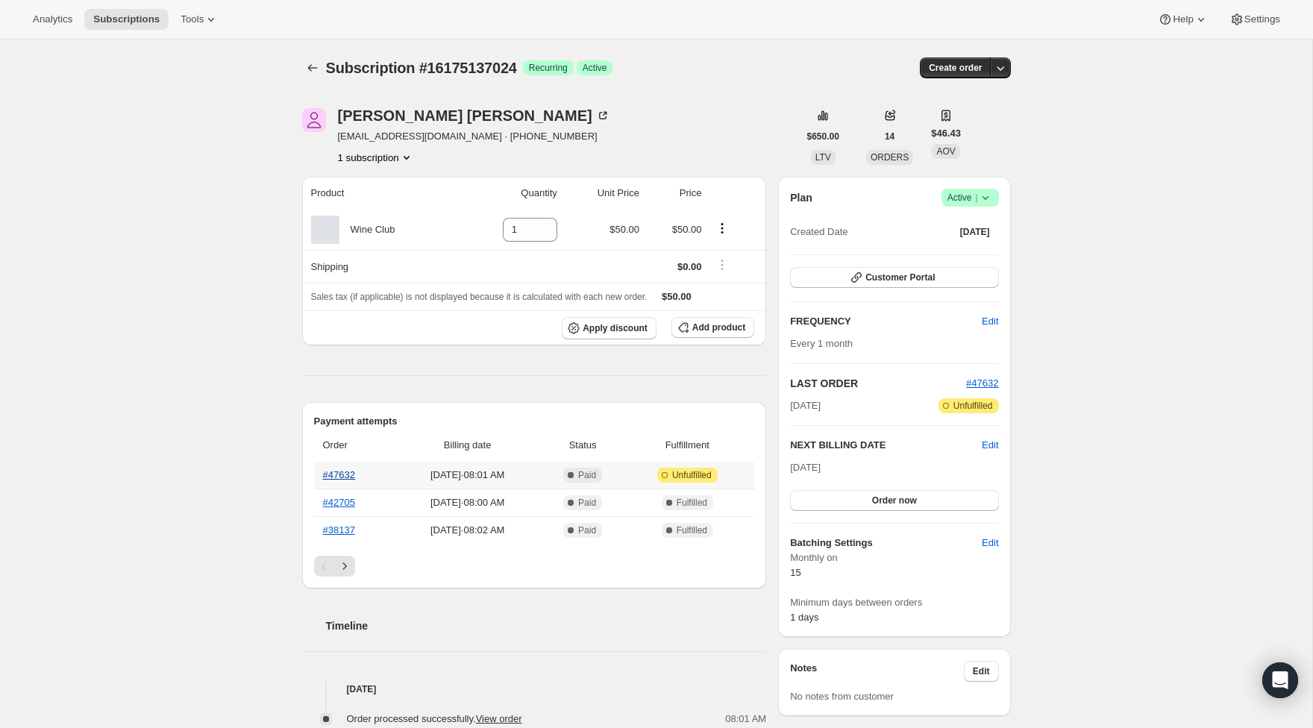
click at [328, 477] on link "#47632" at bounding box center [339, 474] width 32 height 11
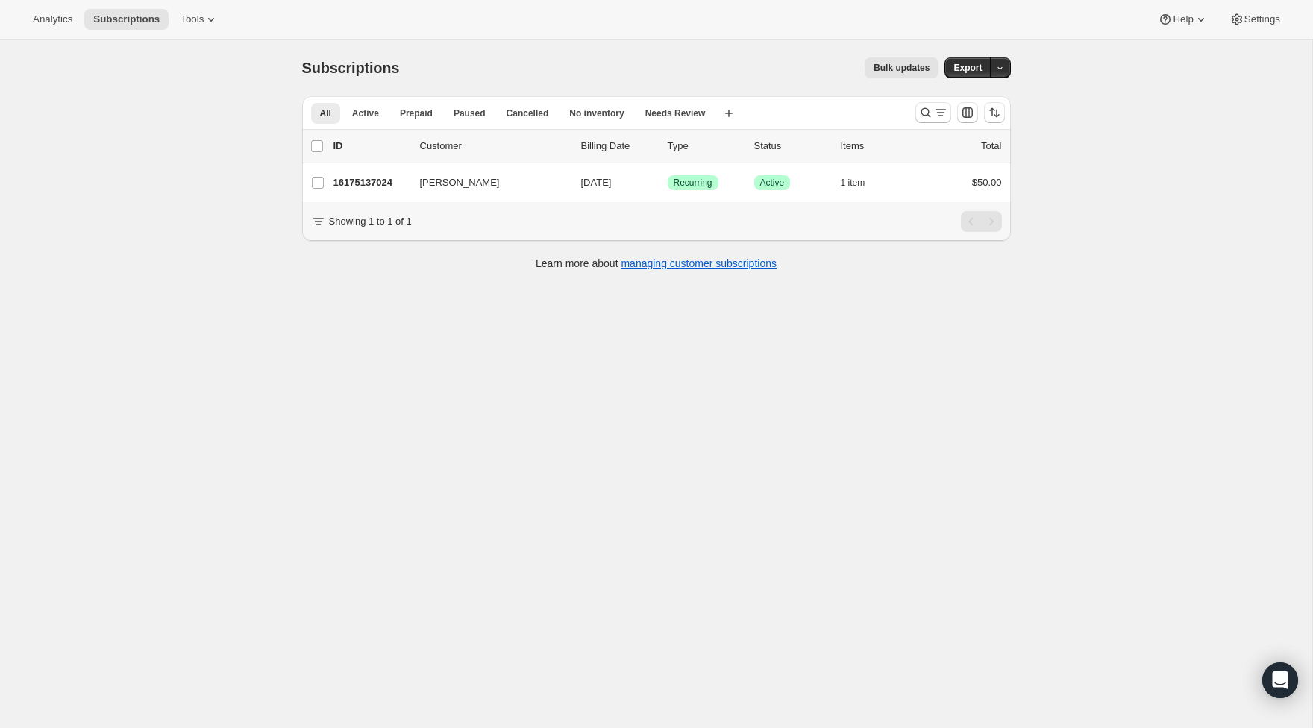
scroll to position [11, 0]
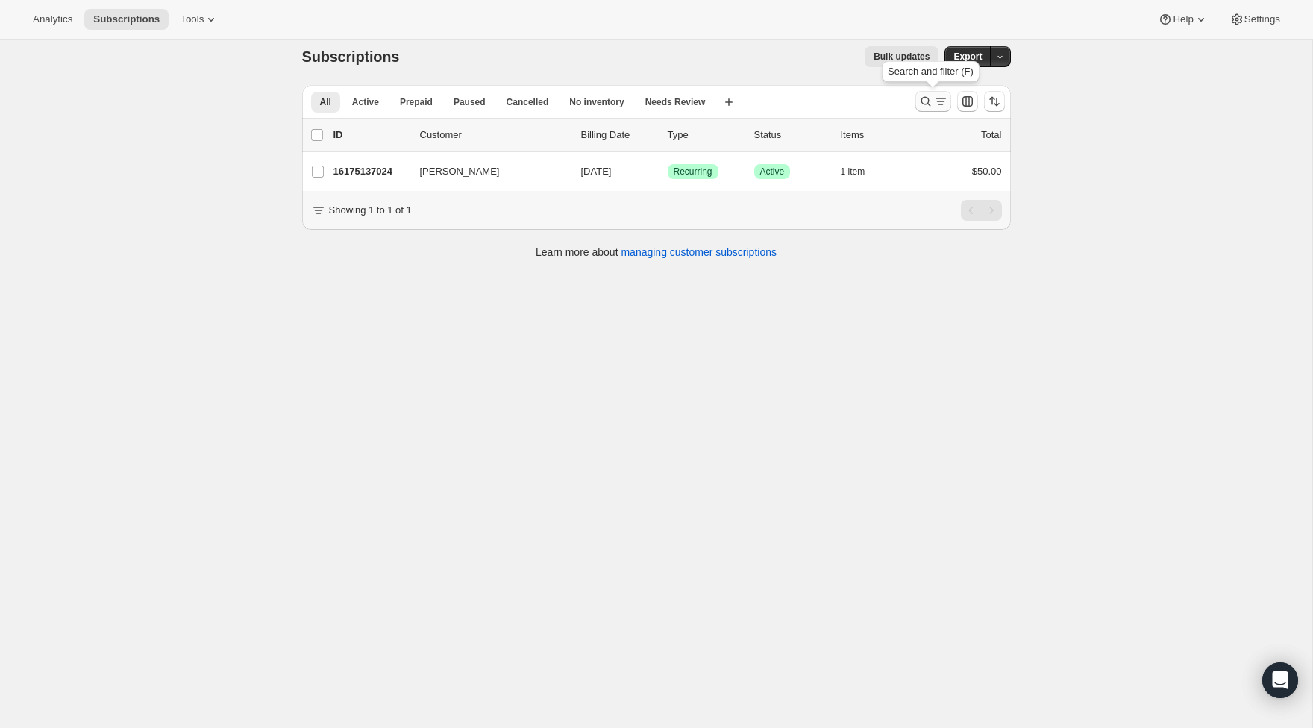
click at [925, 107] on icon "Search and filter results" at bounding box center [925, 101] width 15 height 15
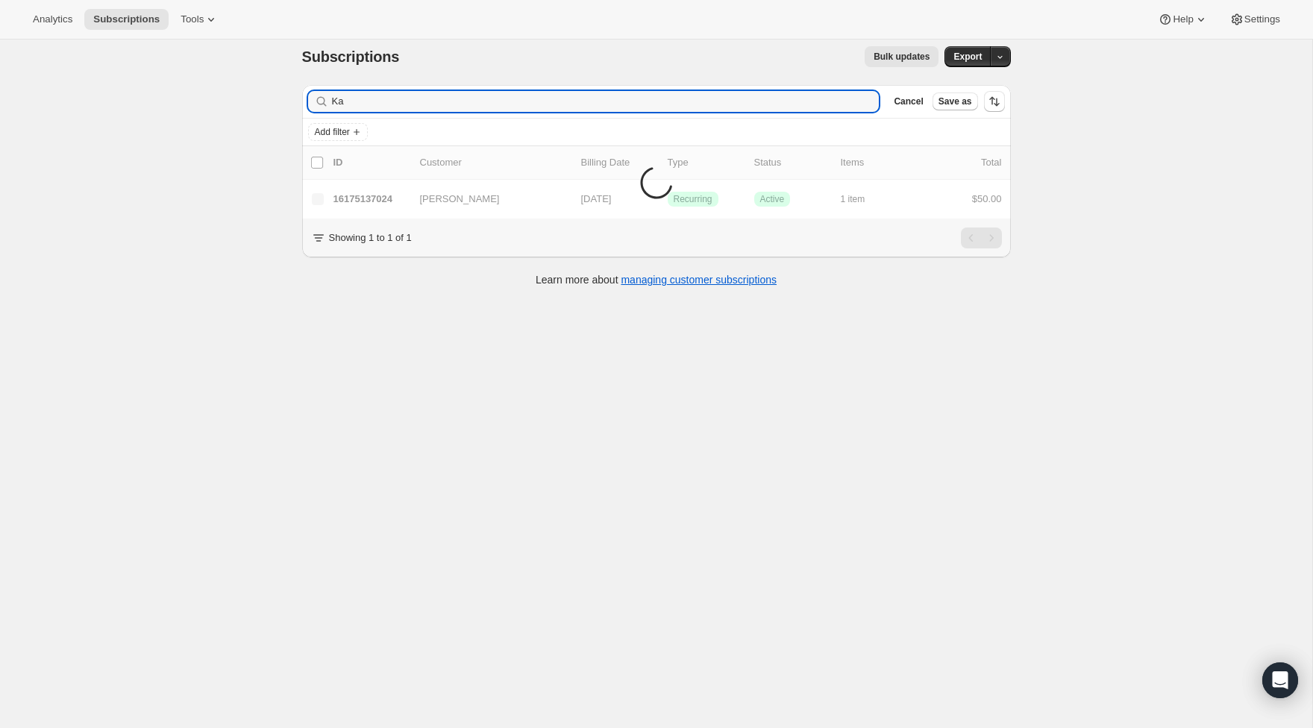
type input "K"
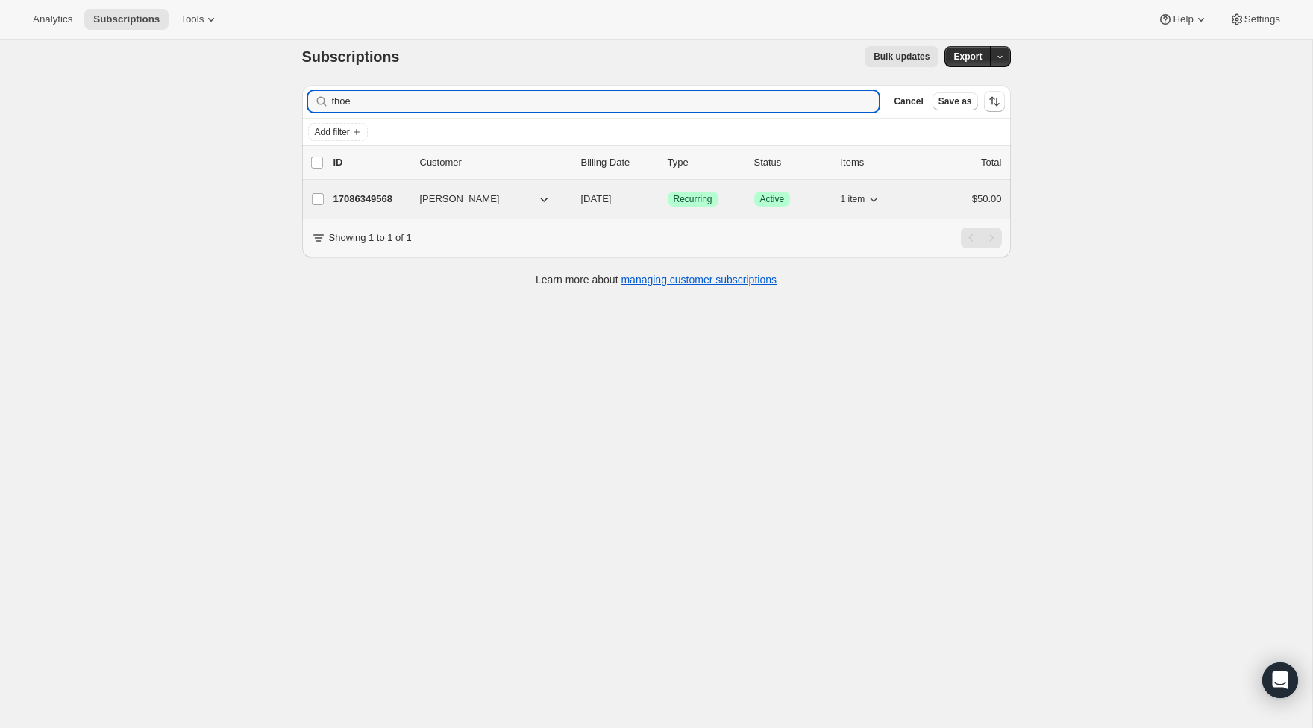
type input "thoe"
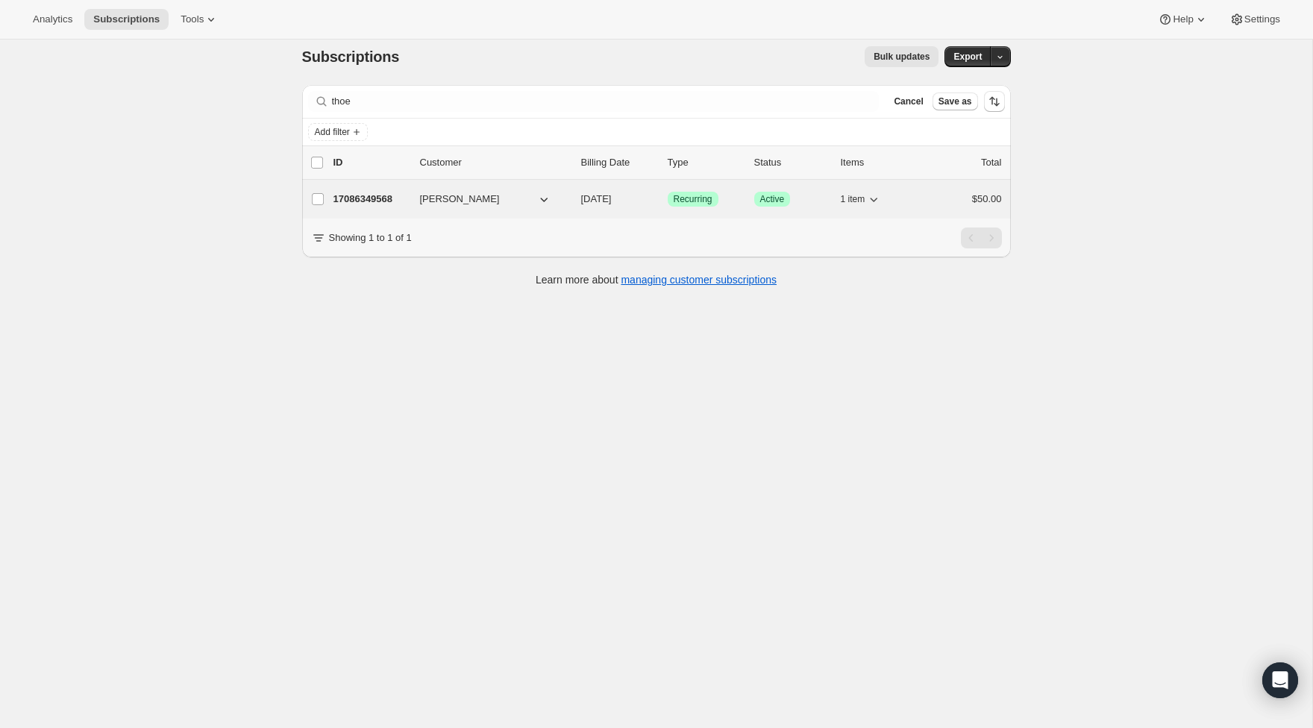
click at [372, 192] on p "17086349568" at bounding box center [370, 199] width 75 height 15
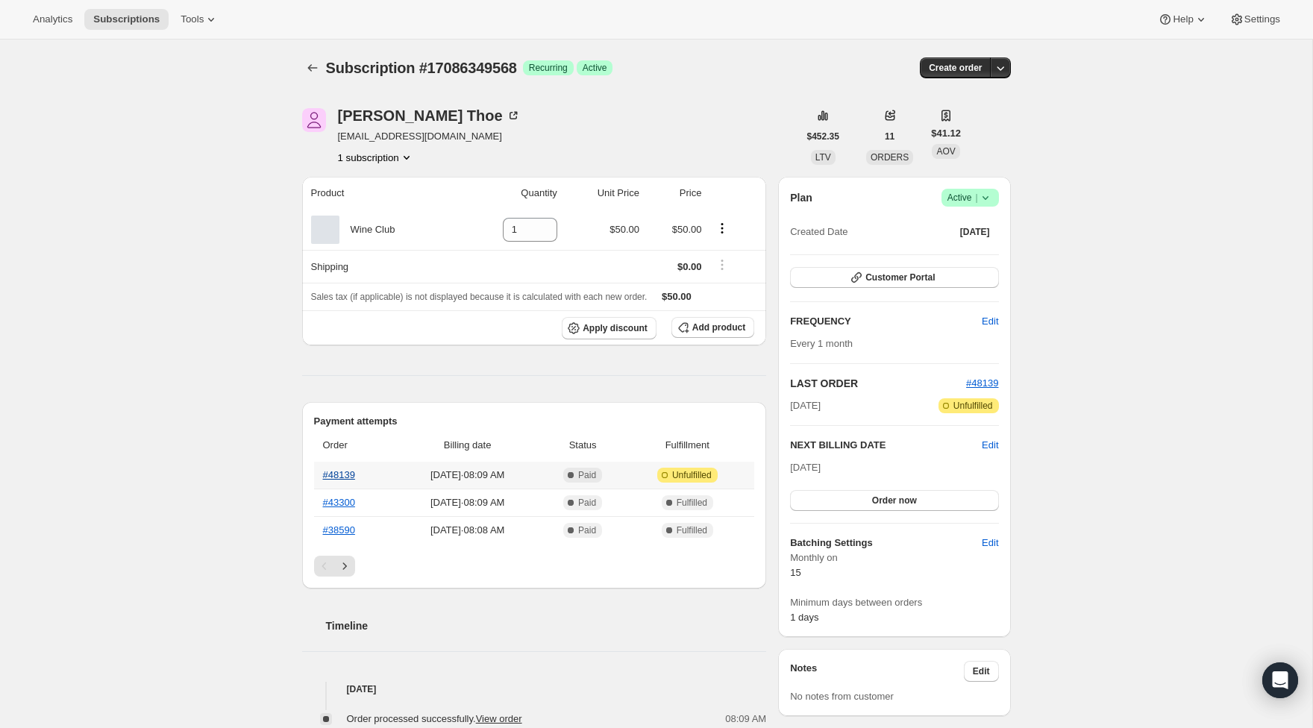
click at [345, 477] on link "#48139" at bounding box center [339, 474] width 32 height 11
click at [307, 73] on icon "Subscriptions" at bounding box center [312, 67] width 15 height 15
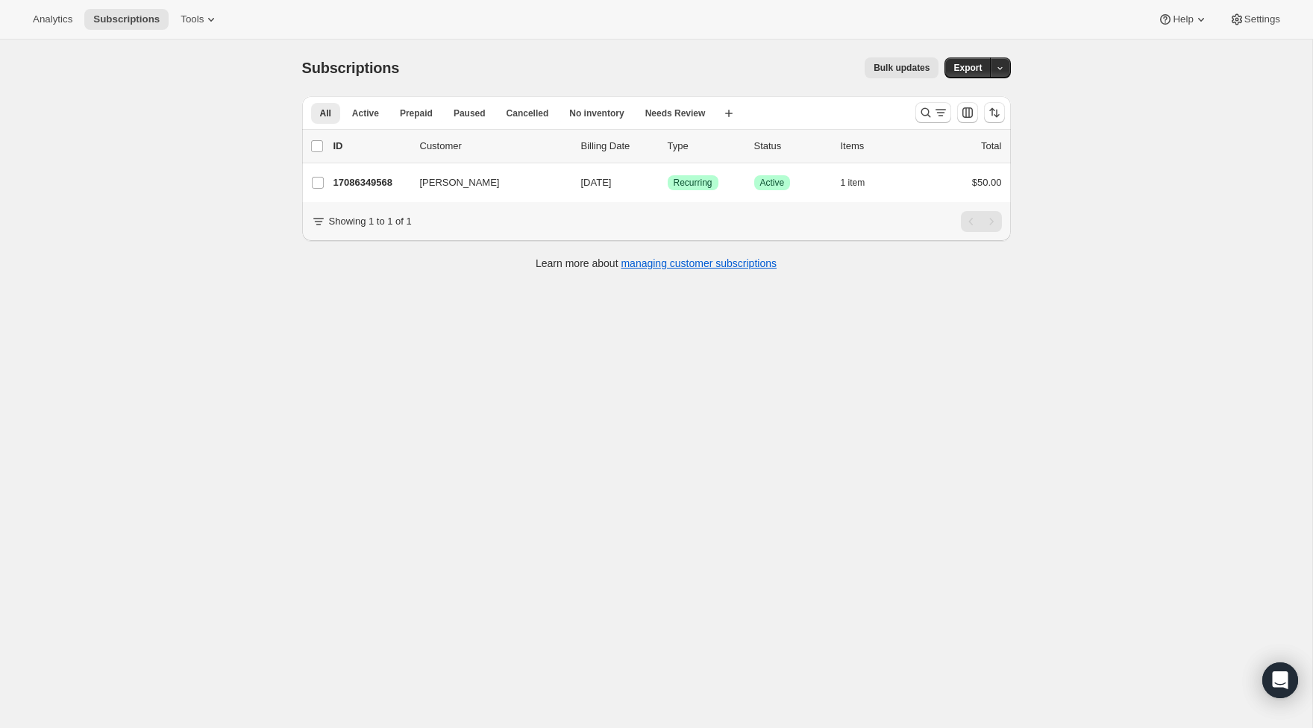
scroll to position [20, 0]
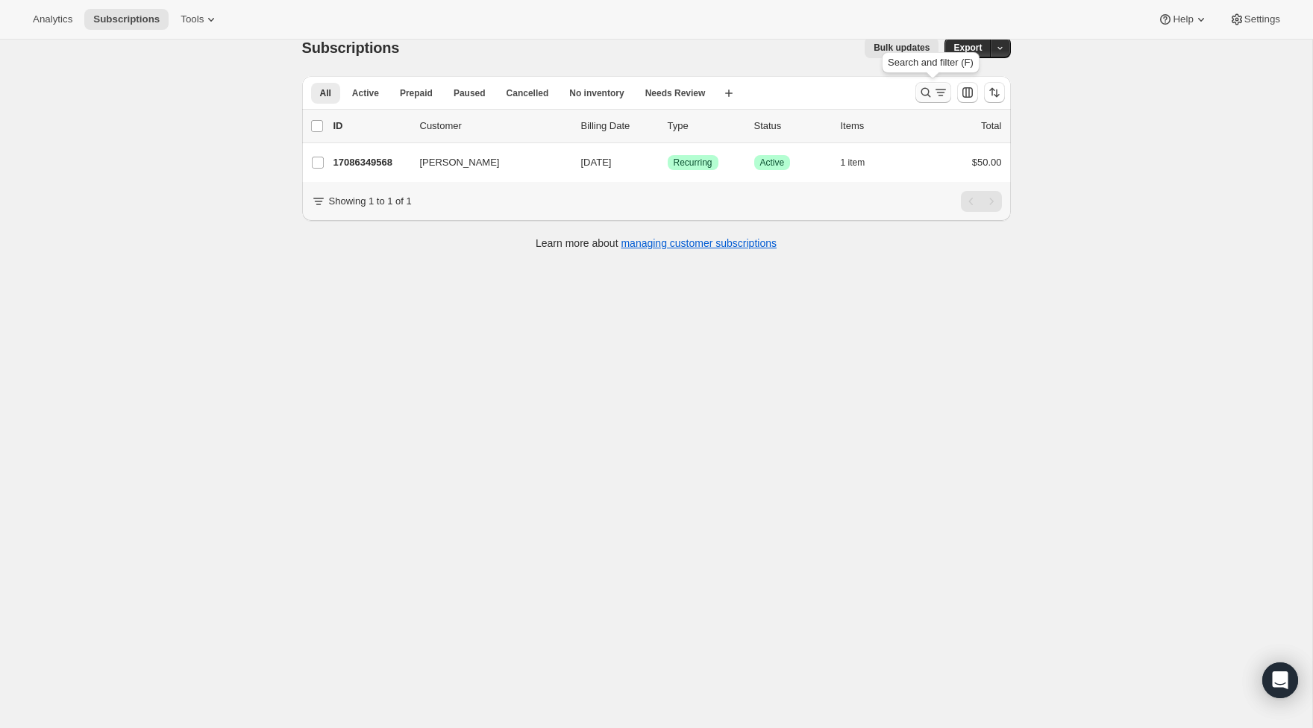
click at [928, 95] on icon "Search and filter results" at bounding box center [926, 93] width 10 height 10
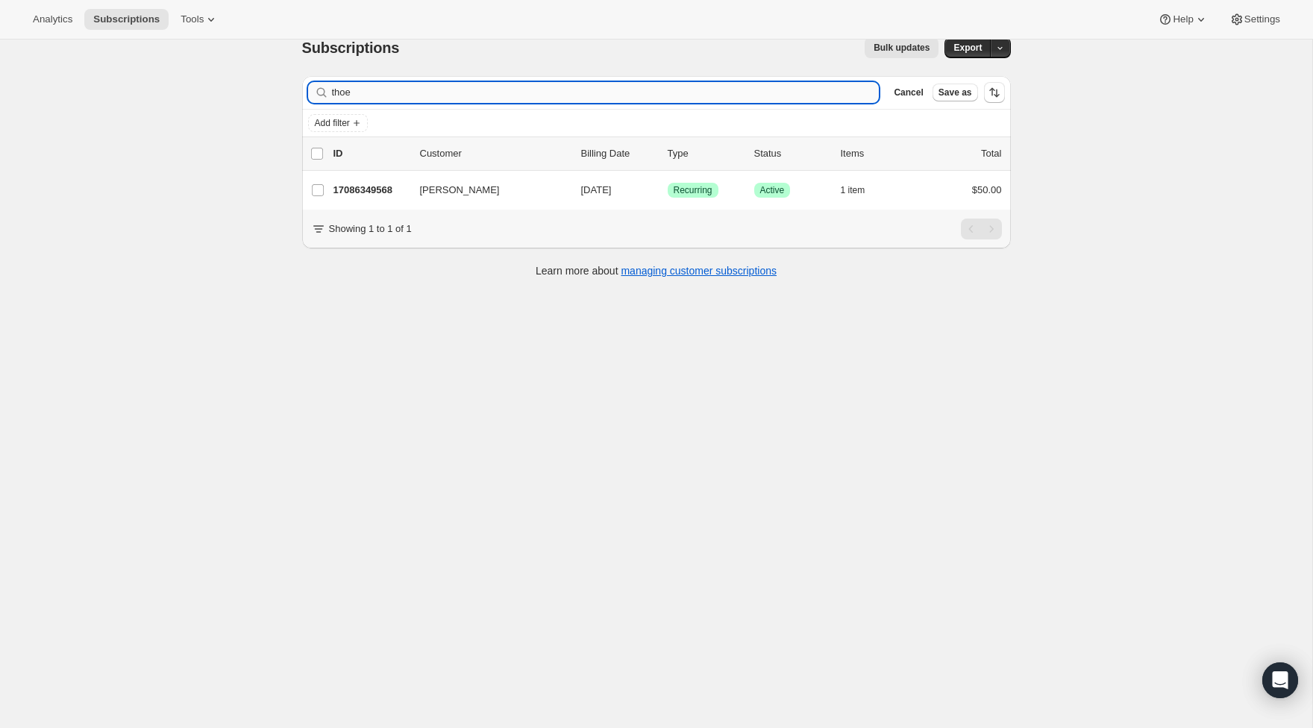
click at [512, 93] on input "thoe" at bounding box center [606, 92] width 548 height 21
drag, startPoint x: 512, startPoint y: 93, endPoint x: 521, endPoint y: 90, distance: 9.7
click at [518, 90] on input "thoe" at bounding box center [606, 92] width 548 height 21
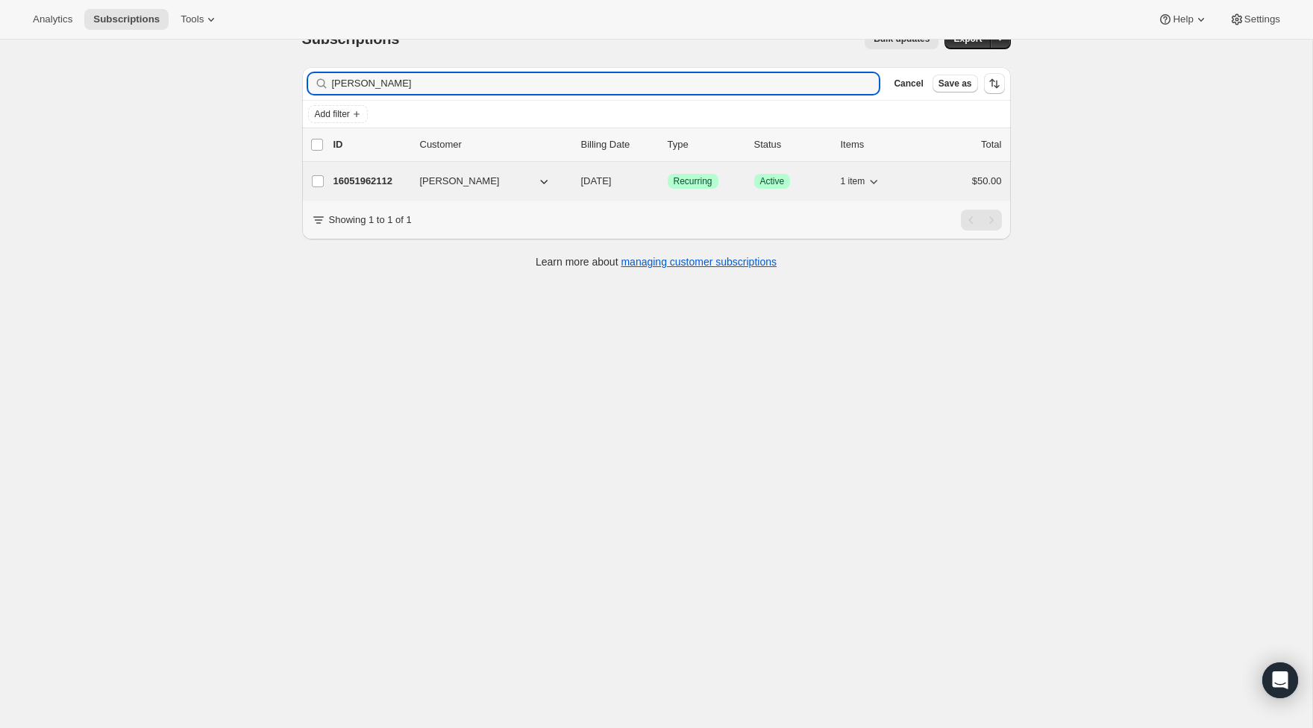
type input "wulf"
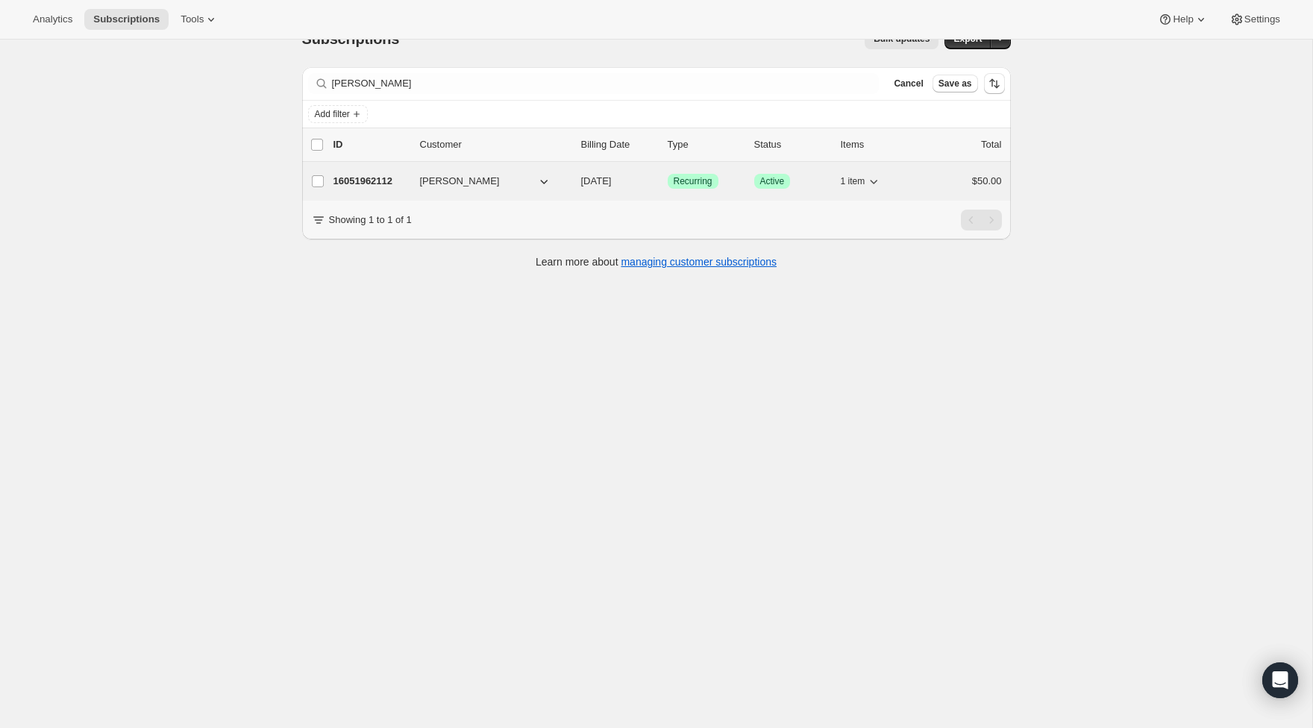
click at [392, 175] on p "16051962112" at bounding box center [370, 181] width 75 height 15
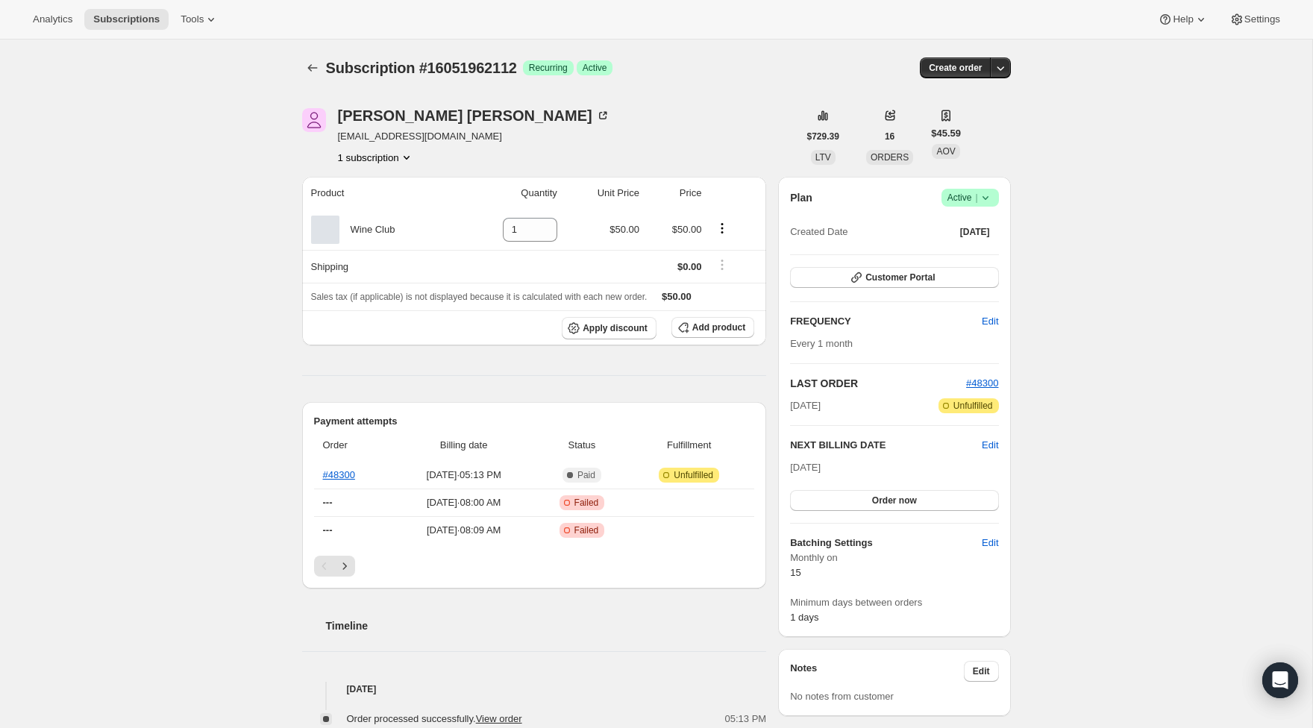
scroll to position [19, 0]
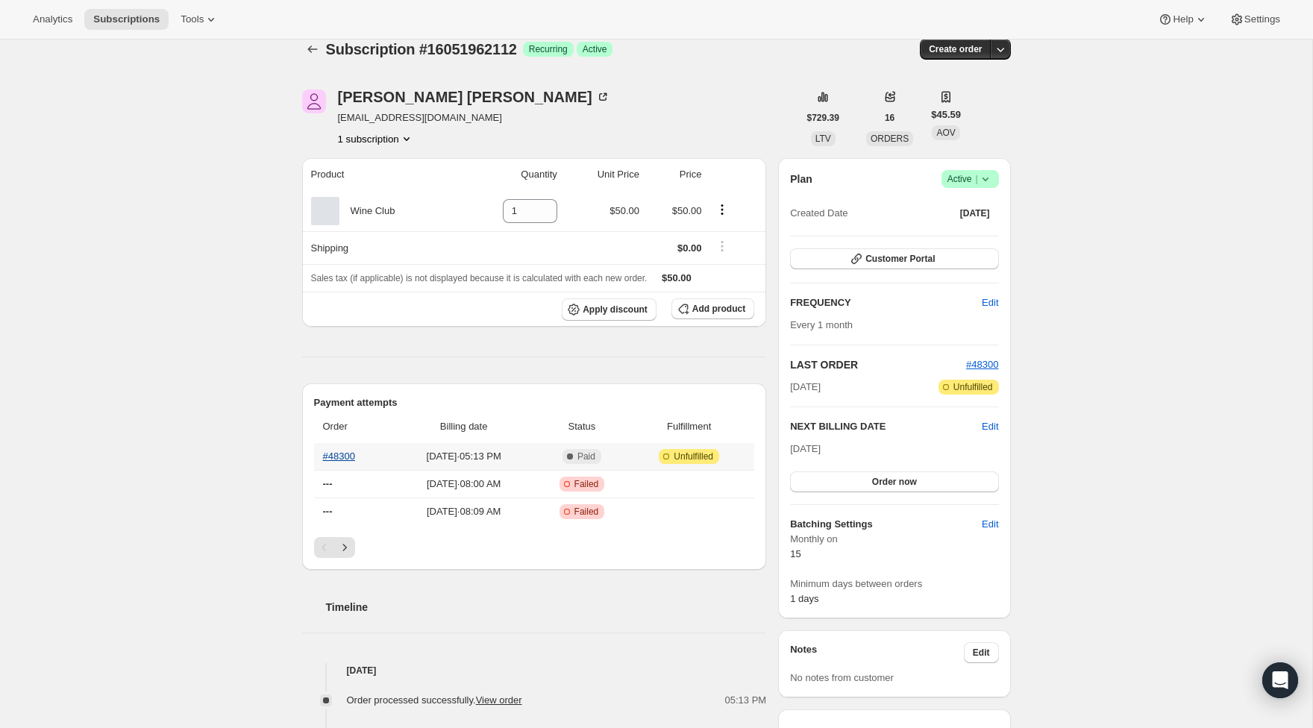
click at [343, 456] on link "#48300" at bounding box center [339, 456] width 32 height 11
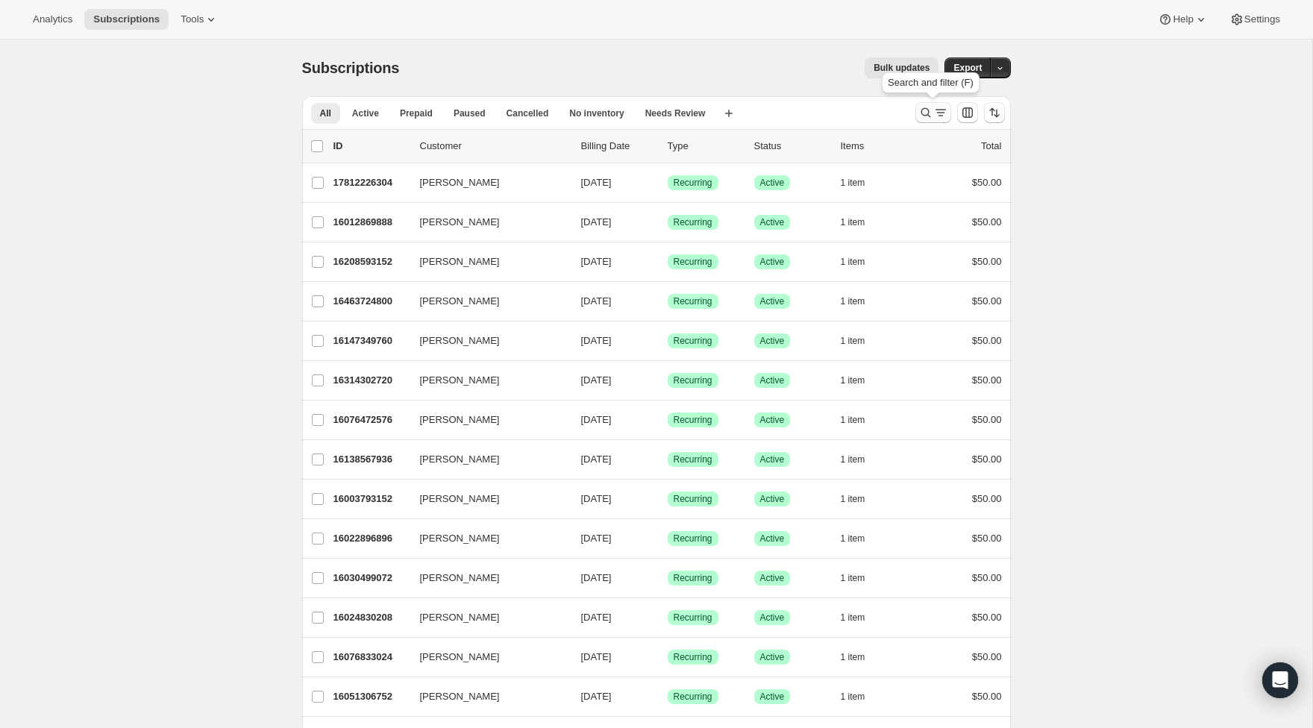
click at [918, 111] on button "Search and filter results" at bounding box center [933, 112] width 36 height 21
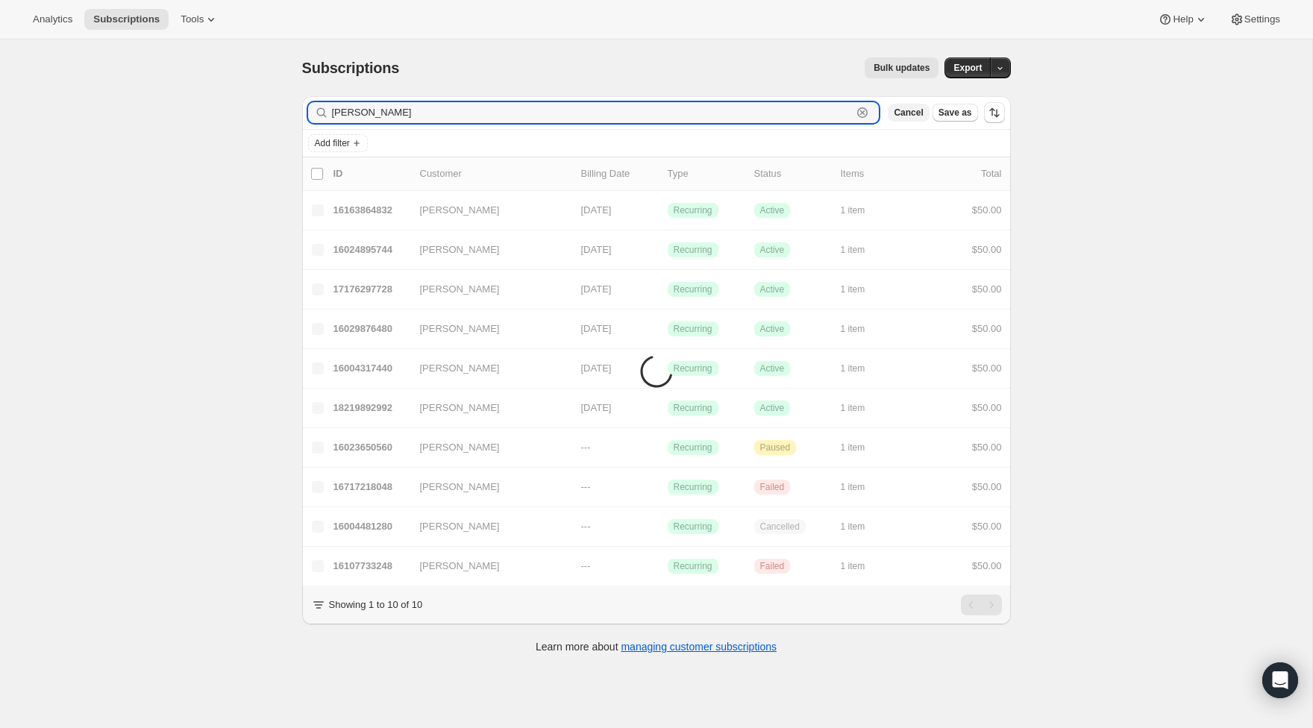
scroll to position [1, 0]
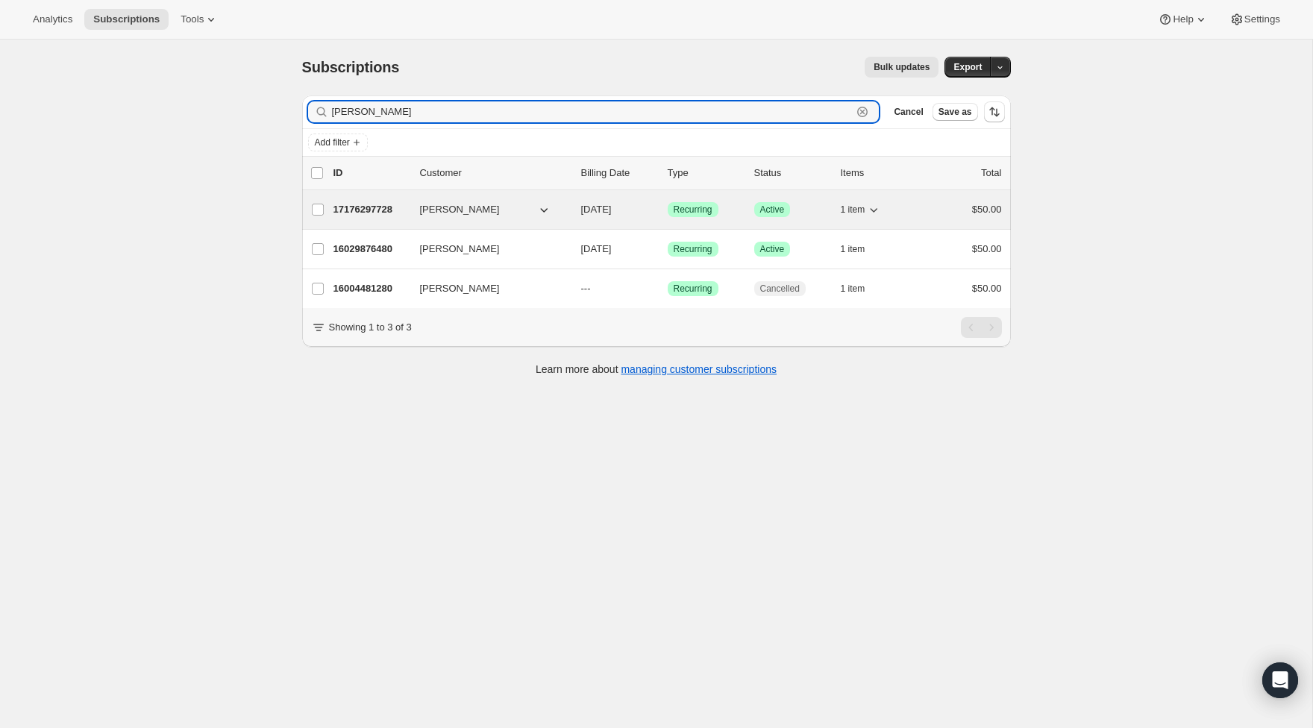
type input "[PERSON_NAME]"
click at [383, 216] on p "17176297728" at bounding box center [370, 209] width 75 height 15
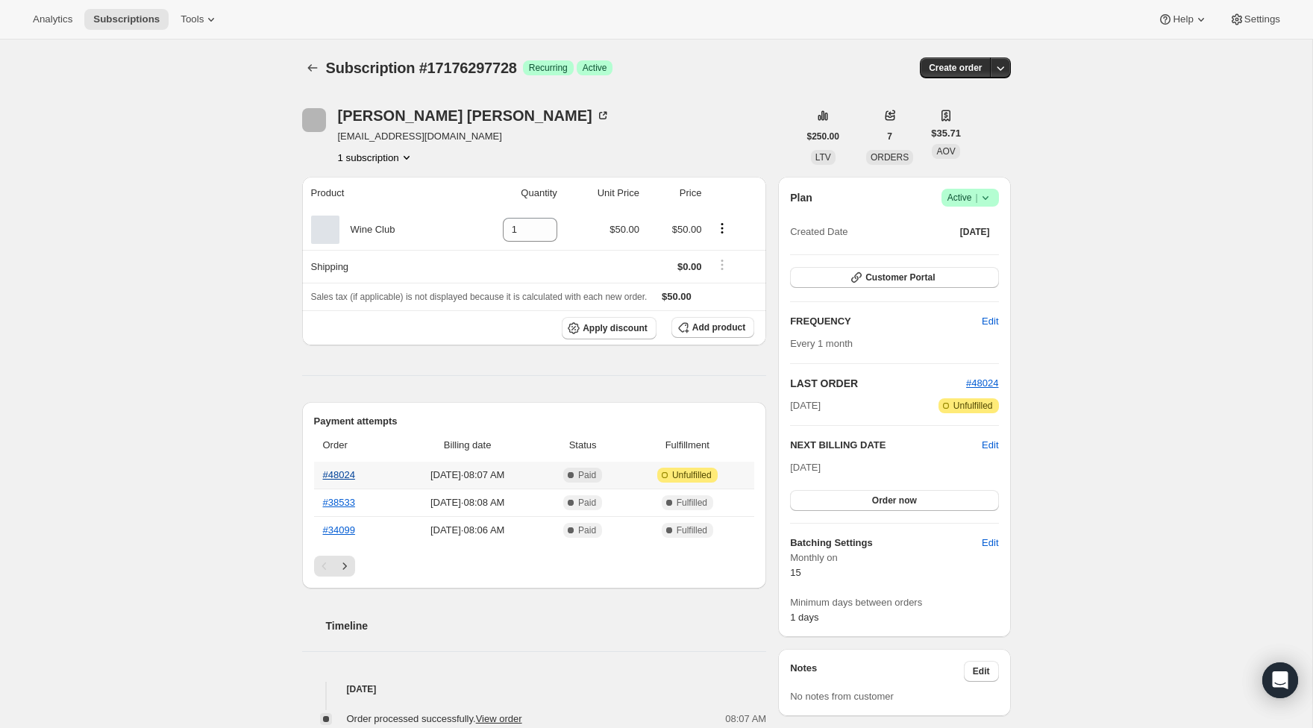
click at [352, 476] on link "#48024" at bounding box center [339, 474] width 32 height 11
click at [313, 62] on icon "Subscriptions" at bounding box center [312, 67] width 15 height 15
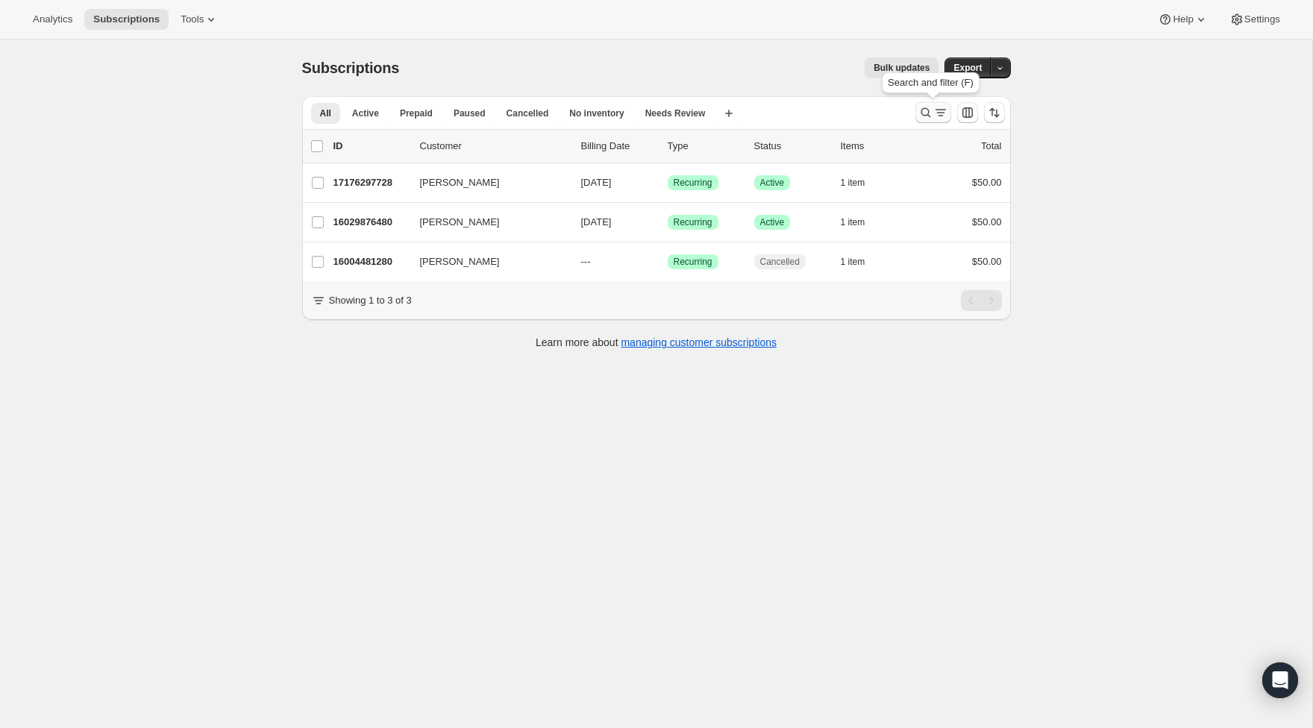
click at [930, 116] on icon "Search and filter results" at bounding box center [925, 112] width 15 height 15
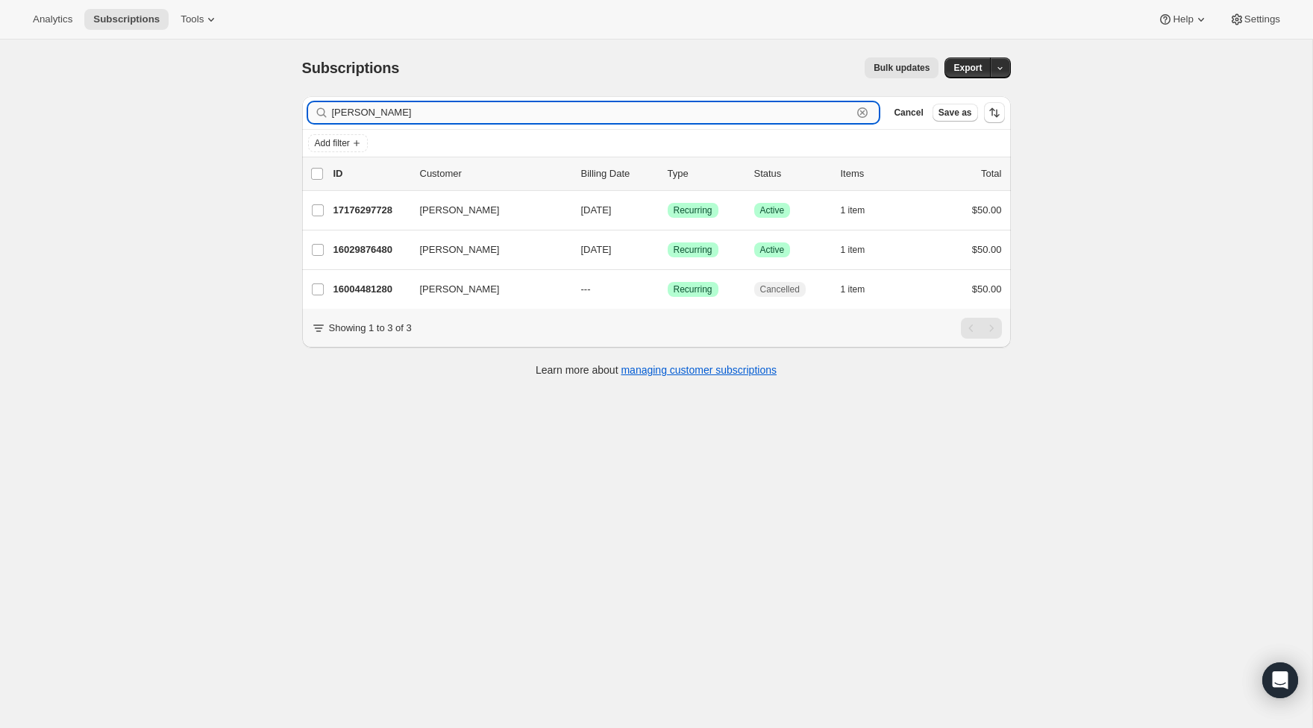
click at [862, 115] on icon "button" at bounding box center [862, 112] width 15 height 15
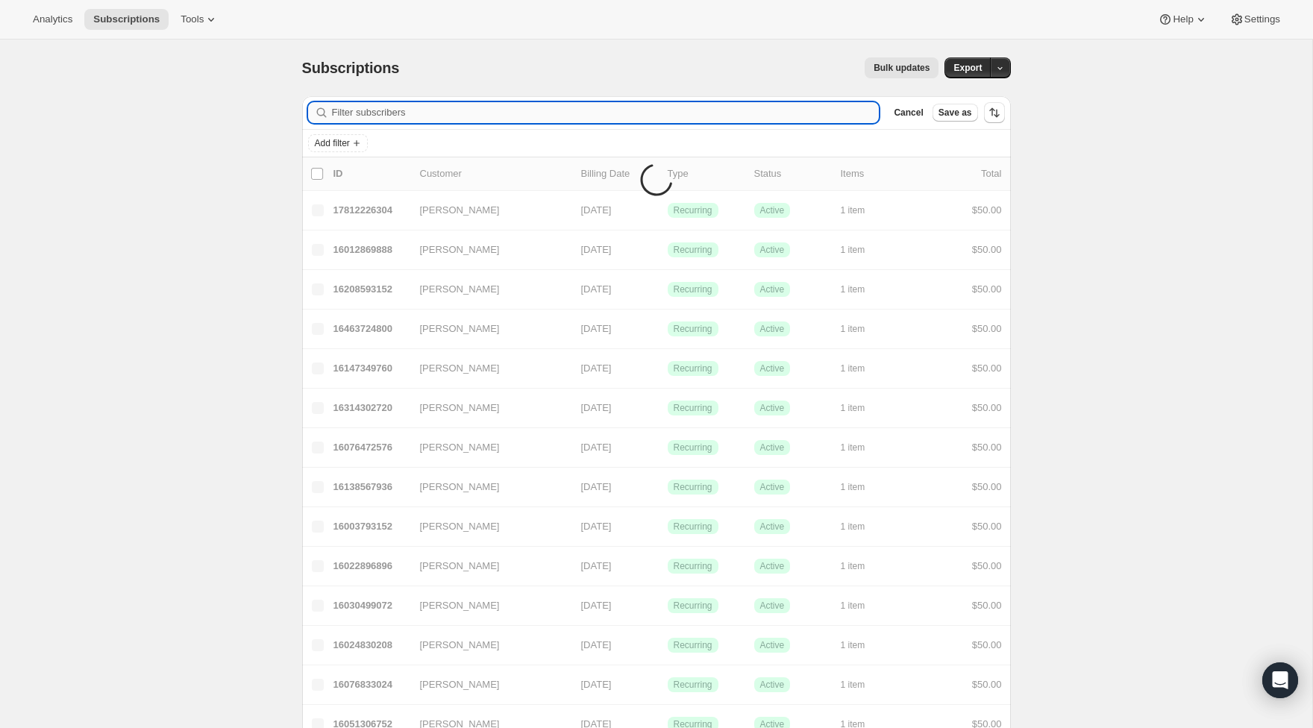
click at [859, 112] on input "Filter subscribers" at bounding box center [606, 112] width 548 height 21
click at [827, 108] on input "Filter subscribers" at bounding box center [606, 112] width 548 height 21
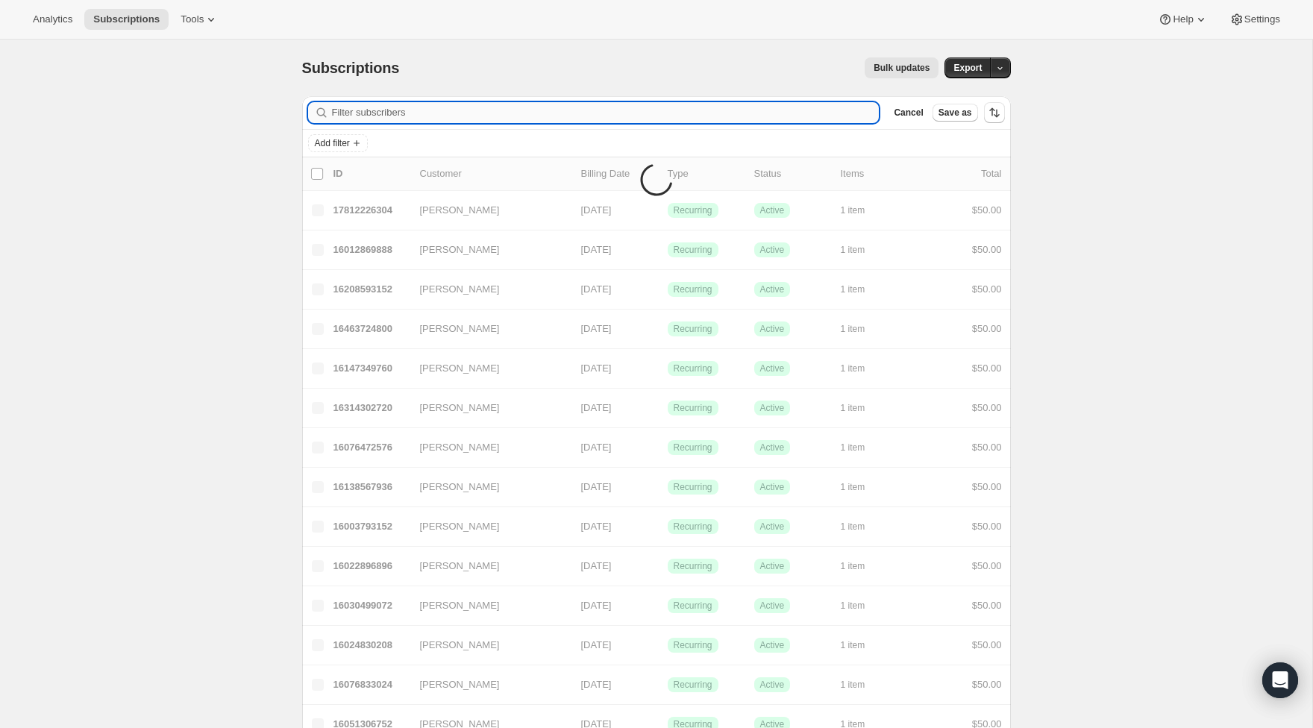
click at [827, 108] on input "Filter subscribers" at bounding box center [606, 112] width 548 height 21
click at [827, 110] on input "Filter subscribers" at bounding box center [606, 112] width 548 height 21
click at [441, 114] on input "Filter subscribers" at bounding box center [606, 112] width 548 height 21
drag, startPoint x: 435, startPoint y: 113, endPoint x: 581, endPoint y: 108, distance: 146.3
click at [435, 113] on input "Filter subscribers" at bounding box center [606, 112] width 548 height 21
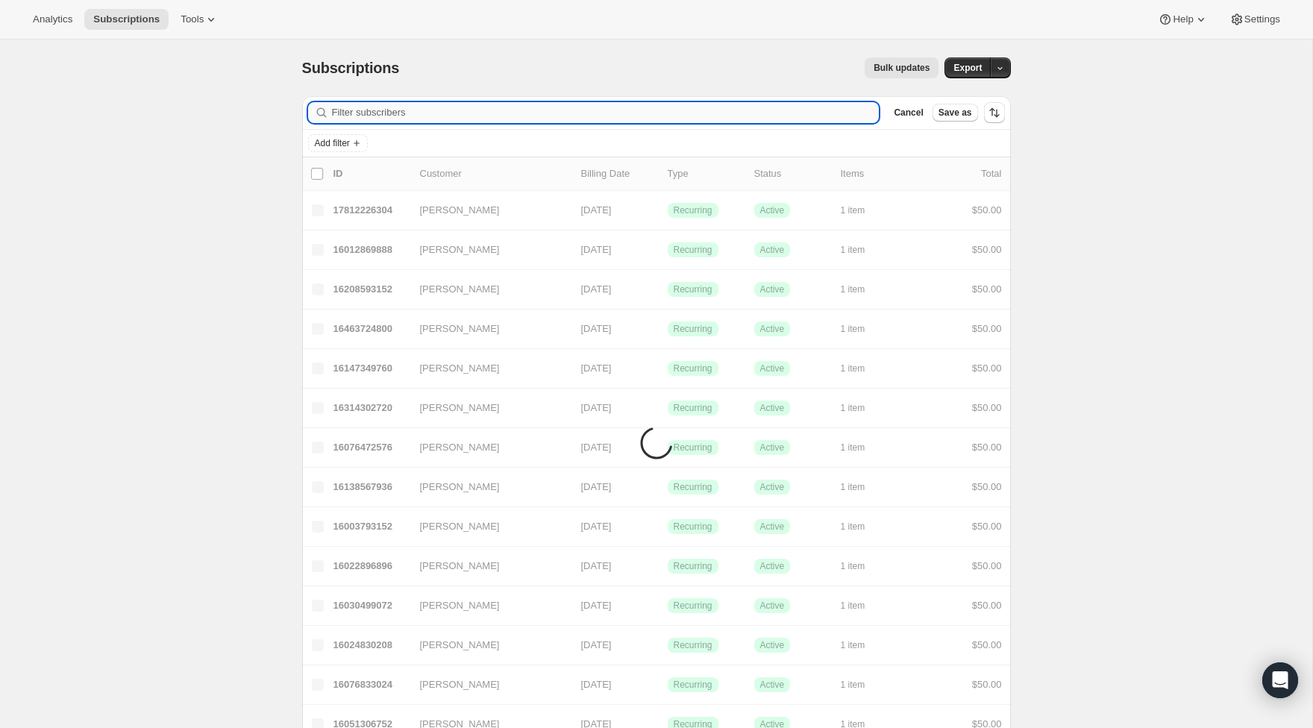
click at [435, 113] on input "Filter subscribers" at bounding box center [606, 112] width 548 height 21
click at [601, 90] on div "Subscriptions. This page is ready Subscriptions Bulk updates More actions Bulk …" at bounding box center [656, 68] width 709 height 57
click at [581, 108] on input "Filter subscribers" at bounding box center [606, 112] width 548 height 21
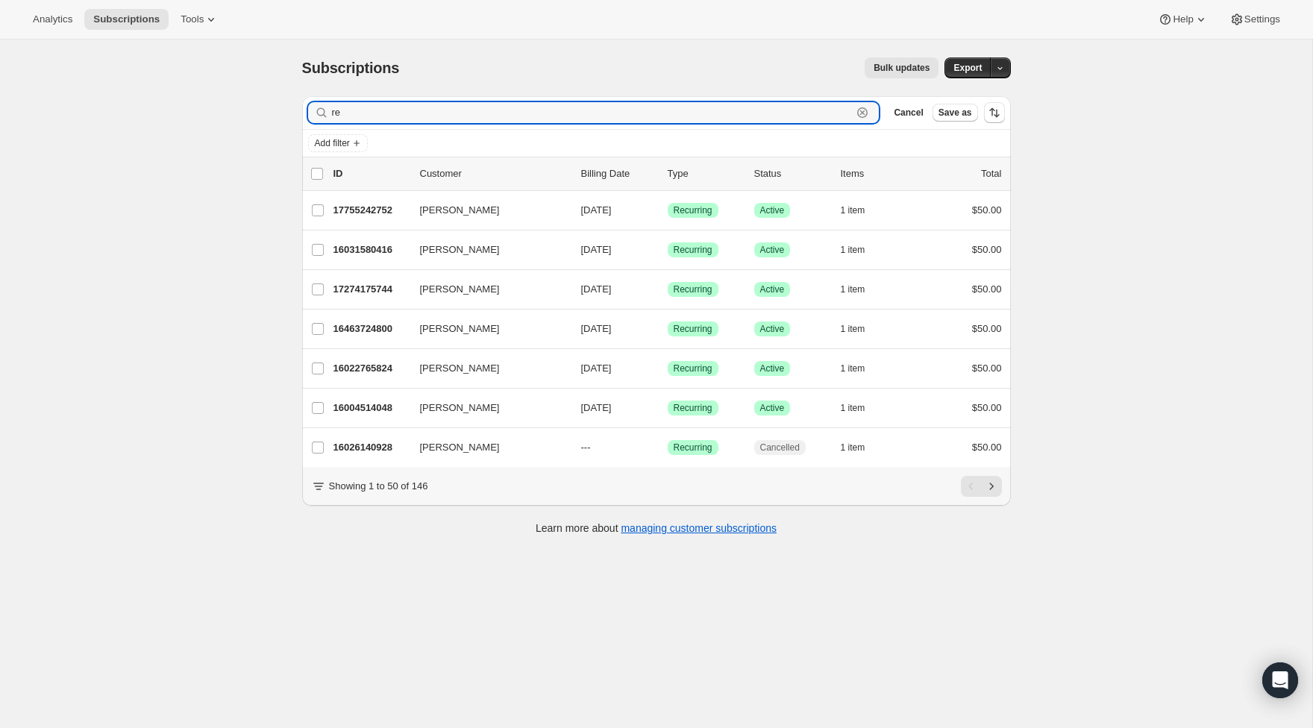
type input "r"
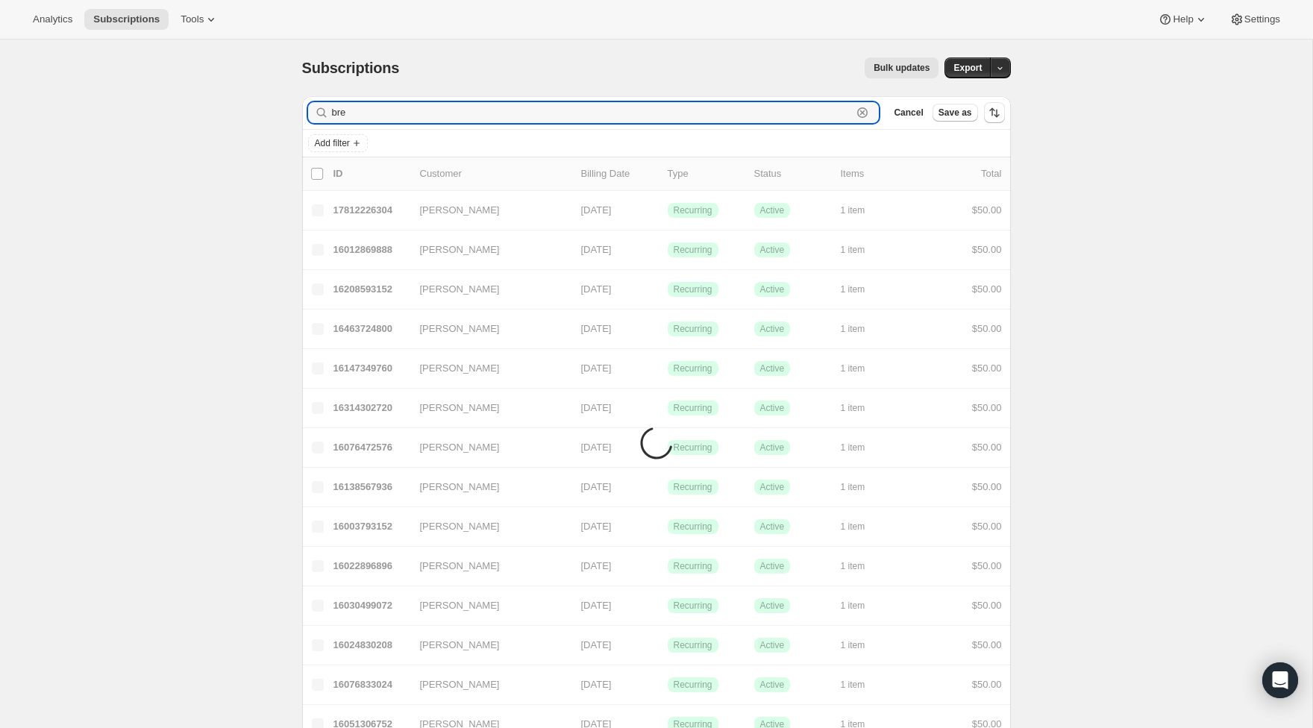
type input "[PERSON_NAME]"
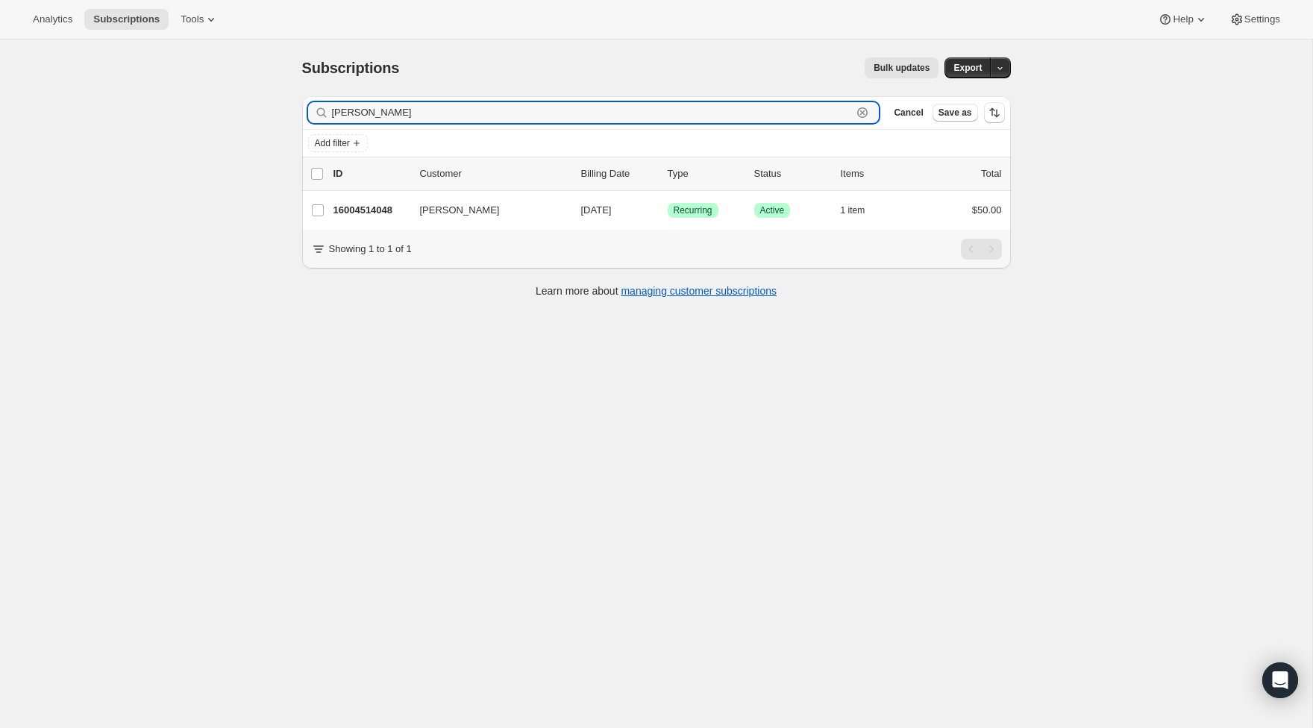
scroll to position [1, 0]
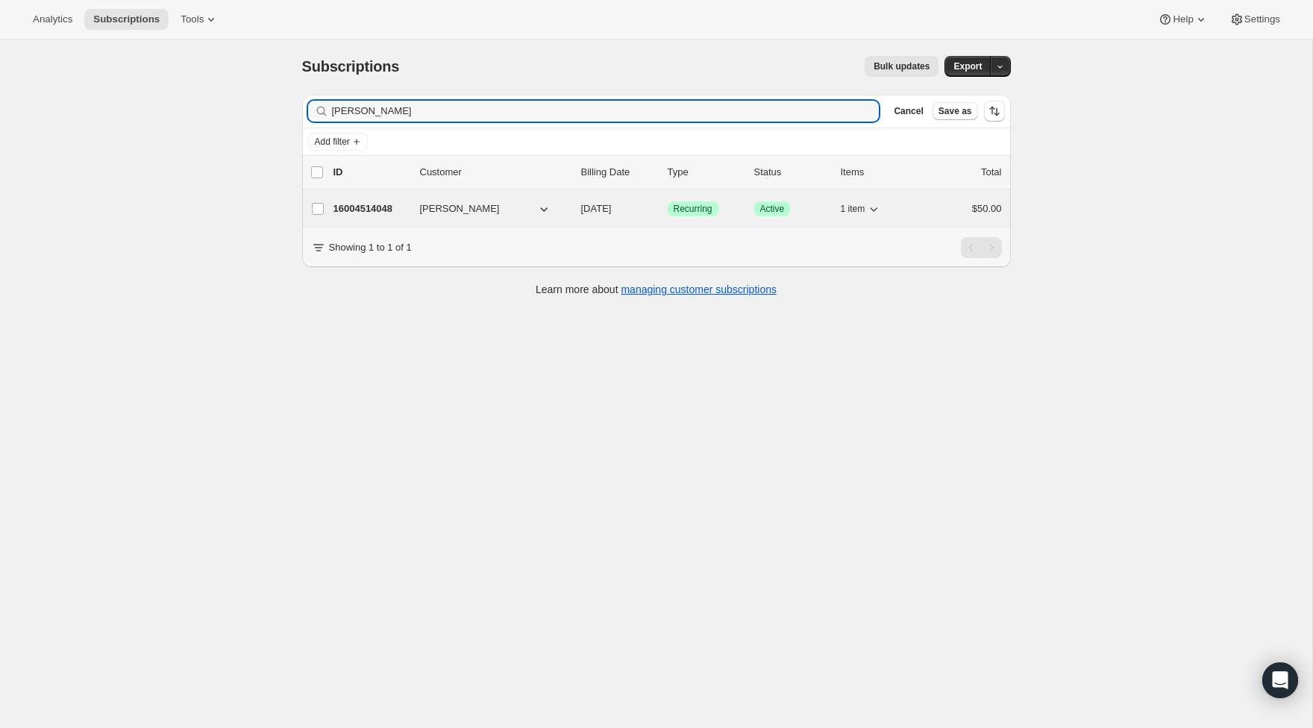
click at [357, 210] on p "16004514048" at bounding box center [370, 208] width 75 height 15
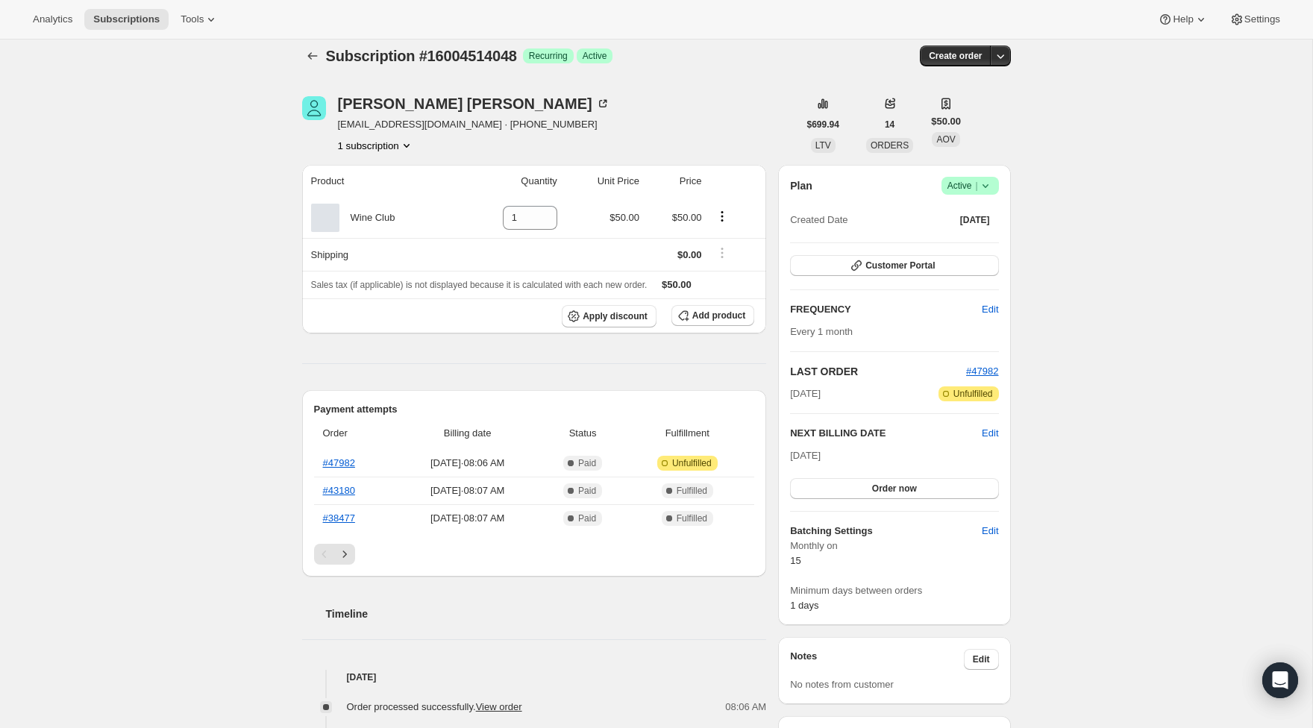
scroll to position [7, 0]
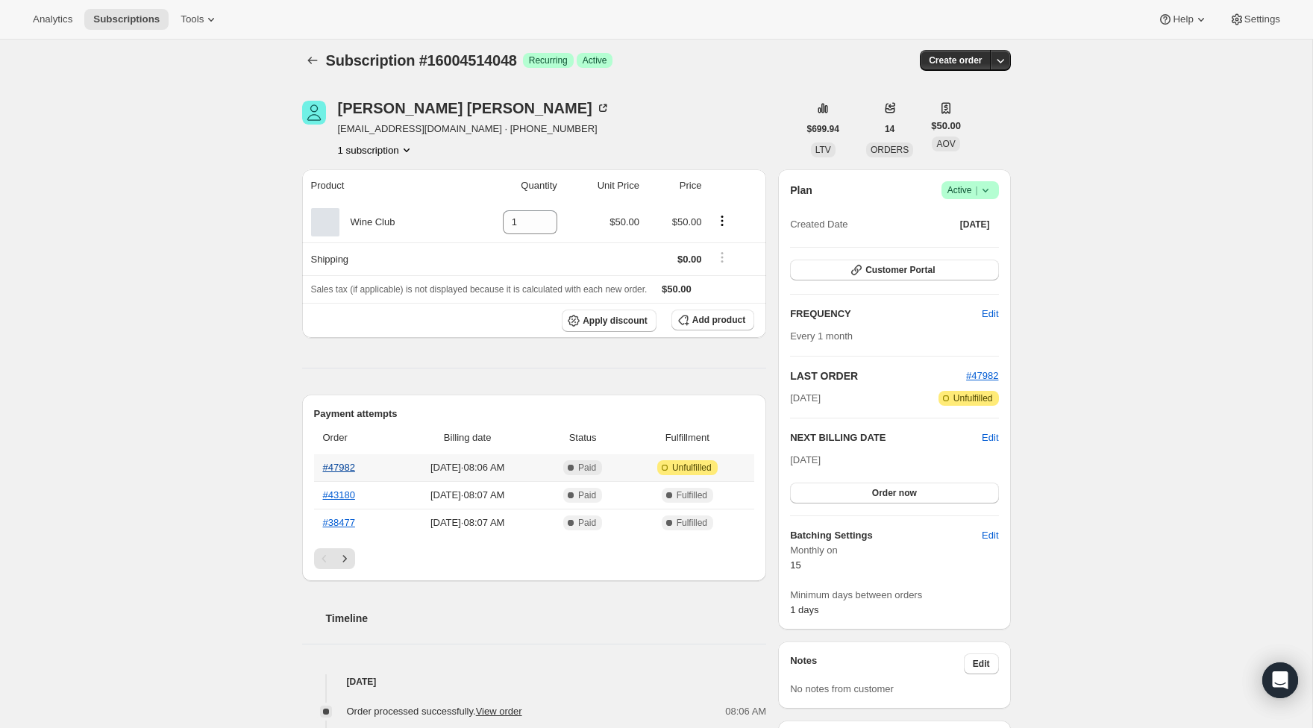
click at [354, 466] on link "#47982" at bounding box center [339, 467] width 32 height 11
